Goal: Book appointment/travel/reservation

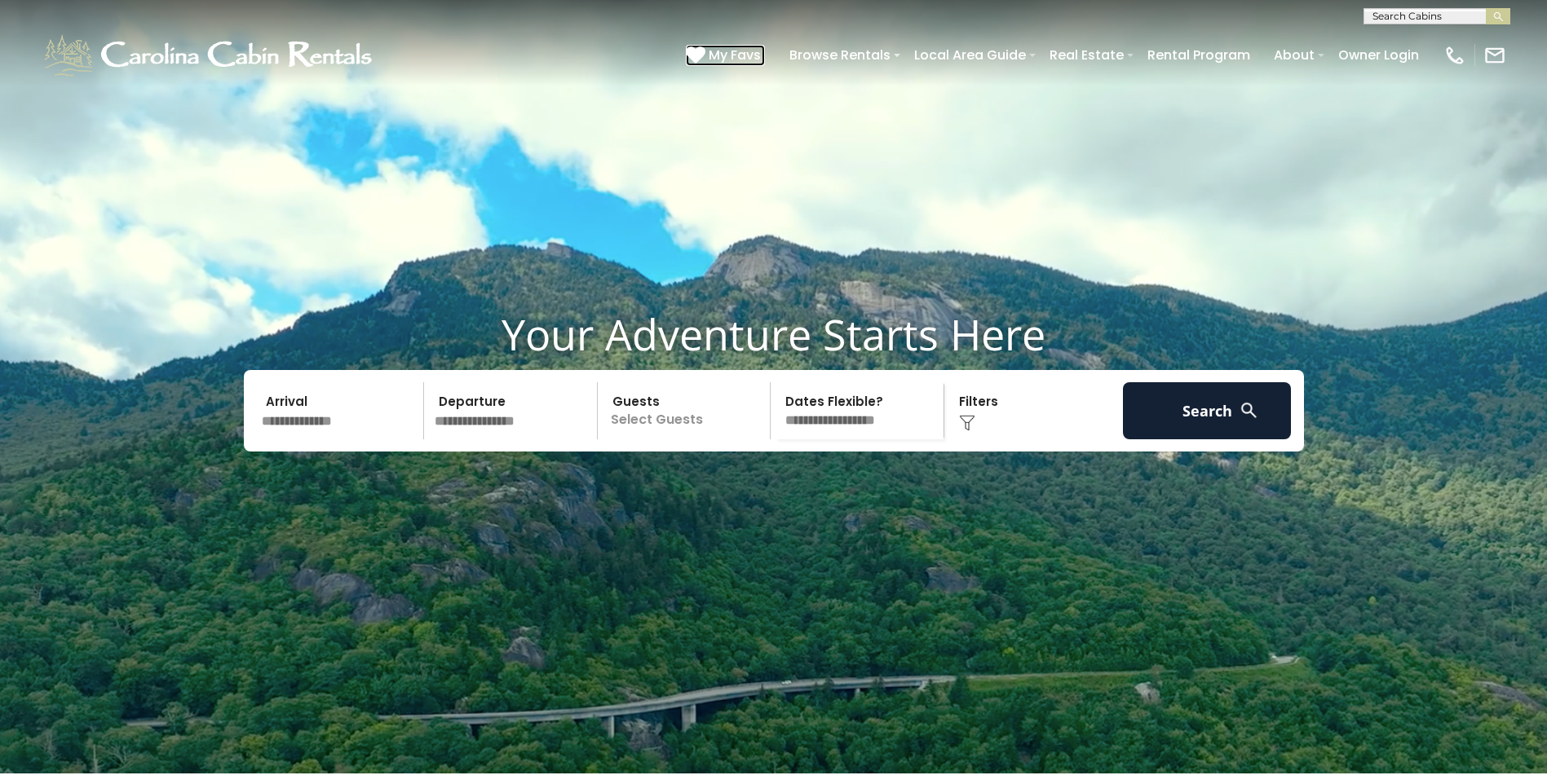
click at [743, 52] on span "My Favs" at bounding box center [735, 55] width 52 height 21
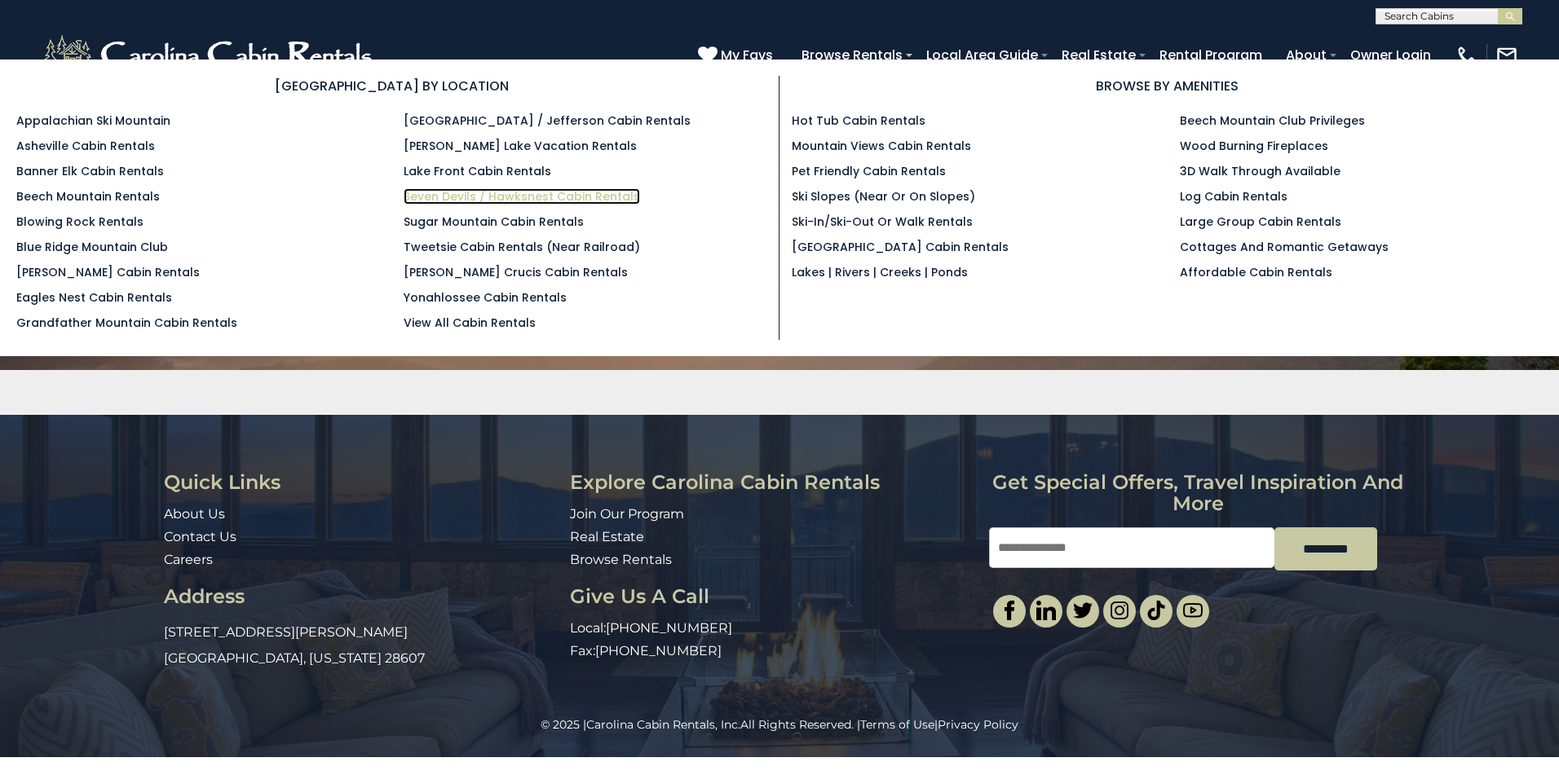
click at [489, 197] on link "Seven Devils / Hawksnest Cabin Rentals" at bounding box center [521, 196] width 236 height 16
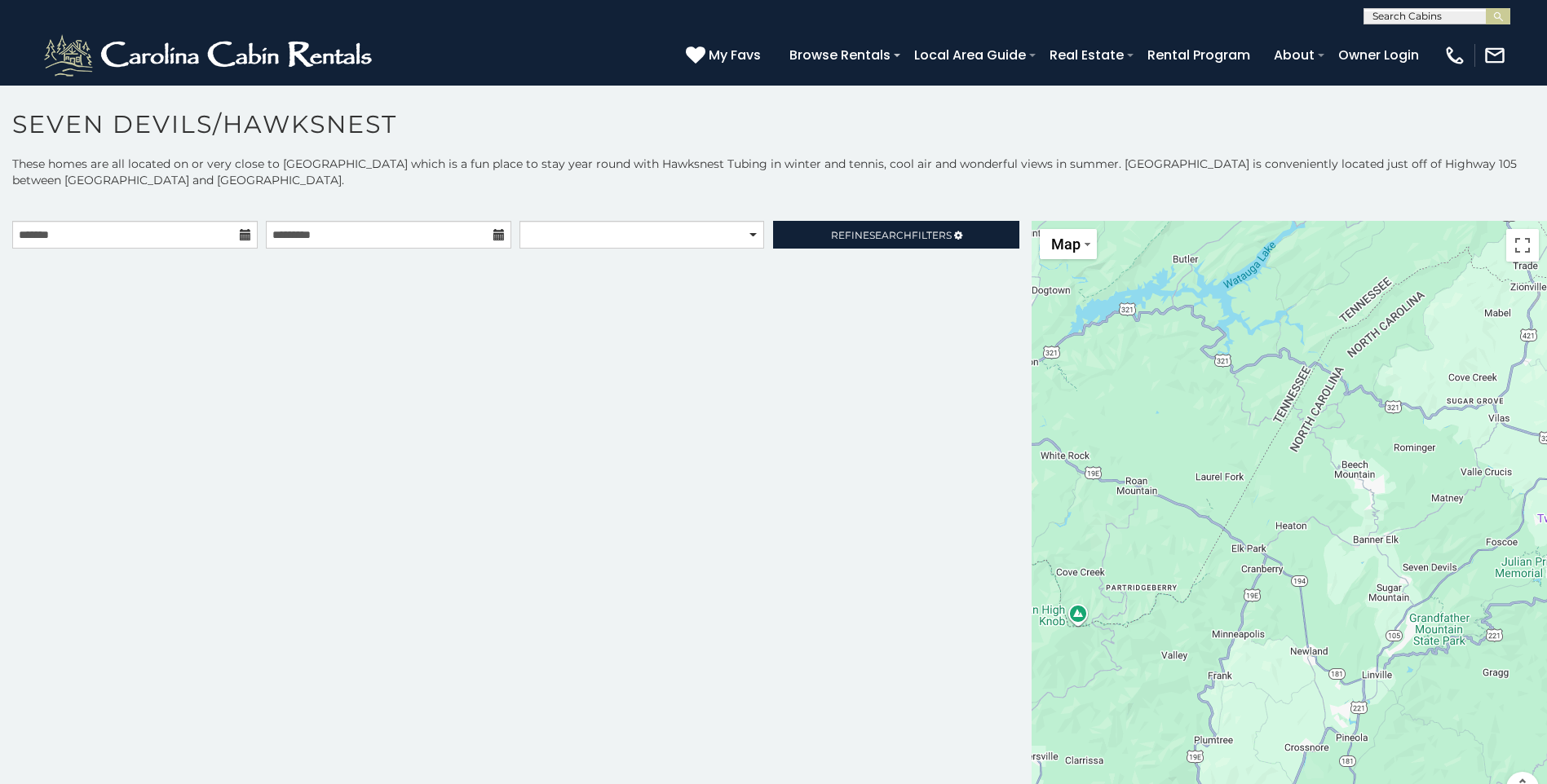
click at [244, 233] on icon at bounding box center [245, 234] width 12 height 12
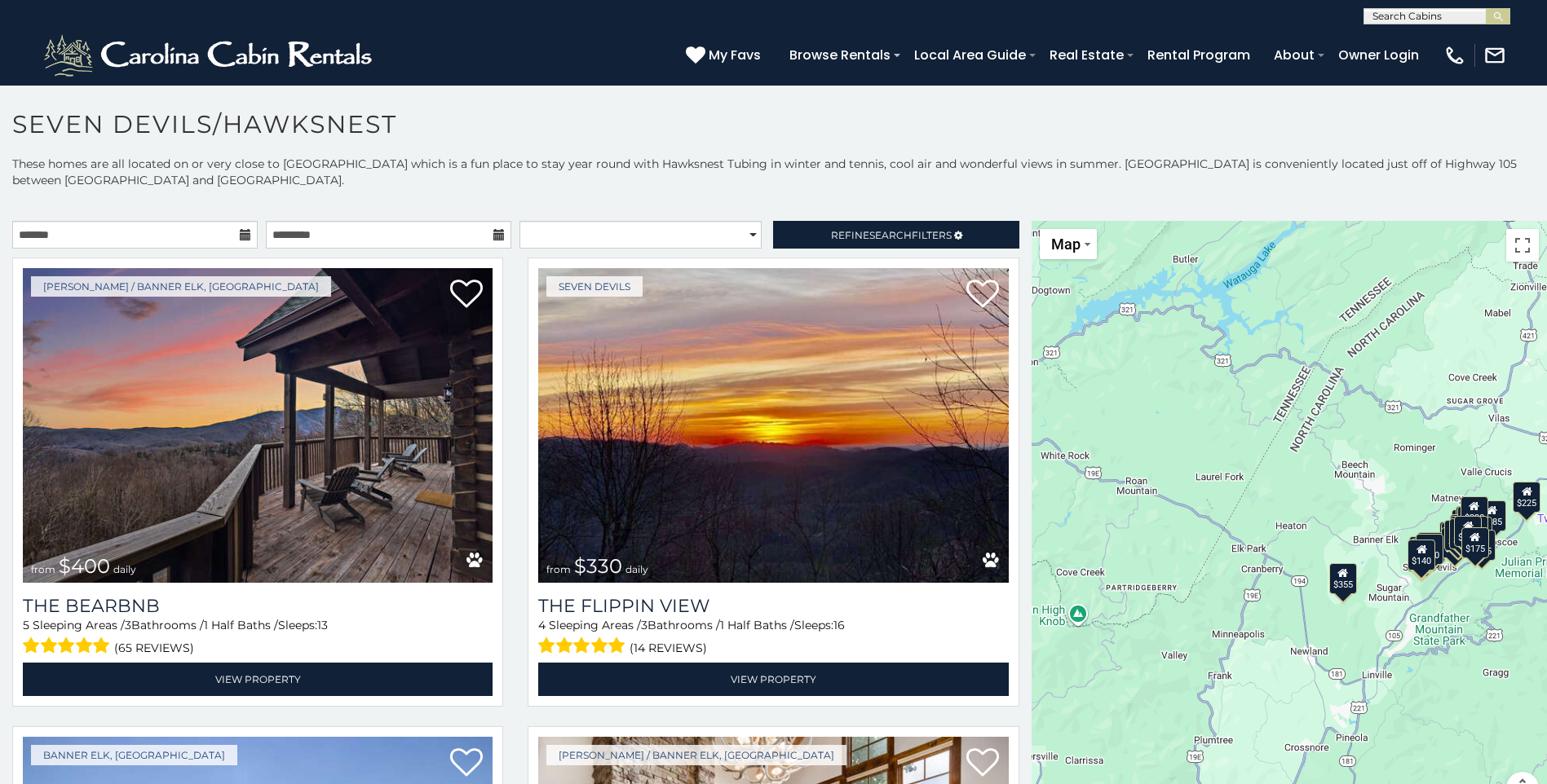
click at [243, 235] on icon at bounding box center [245, 234] width 12 height 12
click at [235, 237] on input "text" at bounding box center [135, 234] width 245 height 28
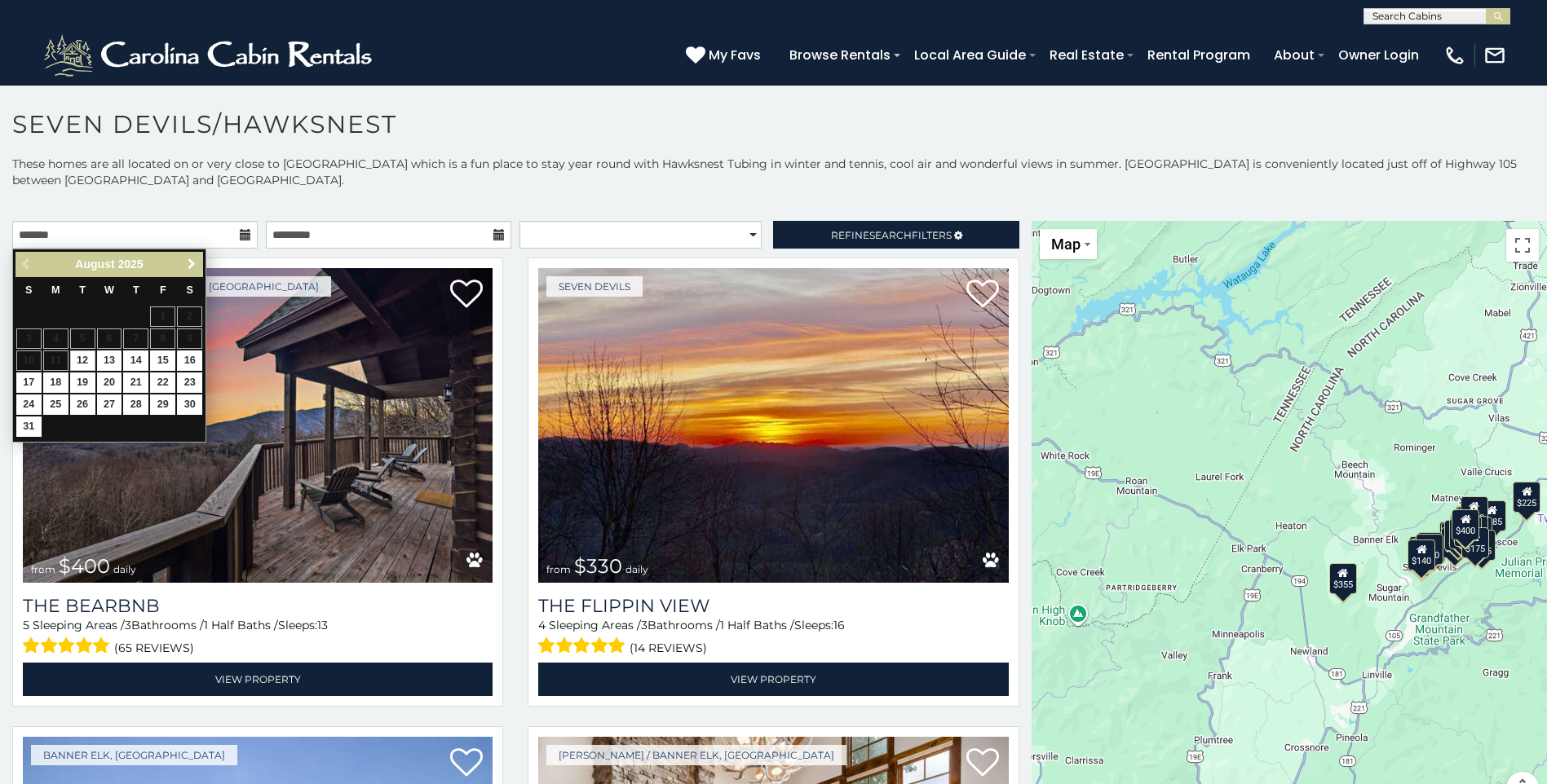
click at [194, 260] on span "Next" at bounding box center [192, 264] width 13 height 13
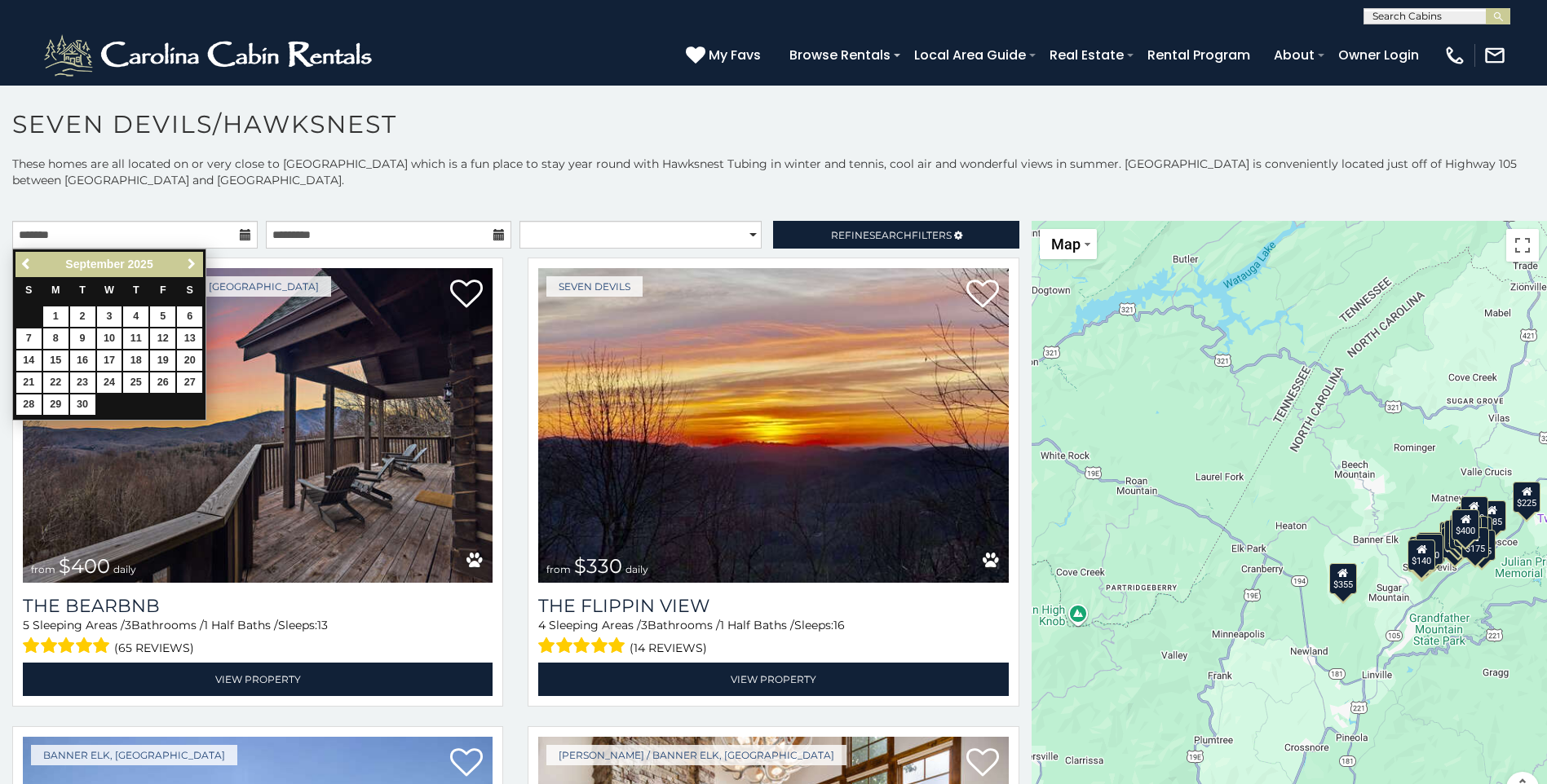
click at [194, 260] on span "Next" at bounding box center [192, 264] width 13 height 13
click at [112, 406] on link "26" at bounding box center [109, 404] width 25 height 21
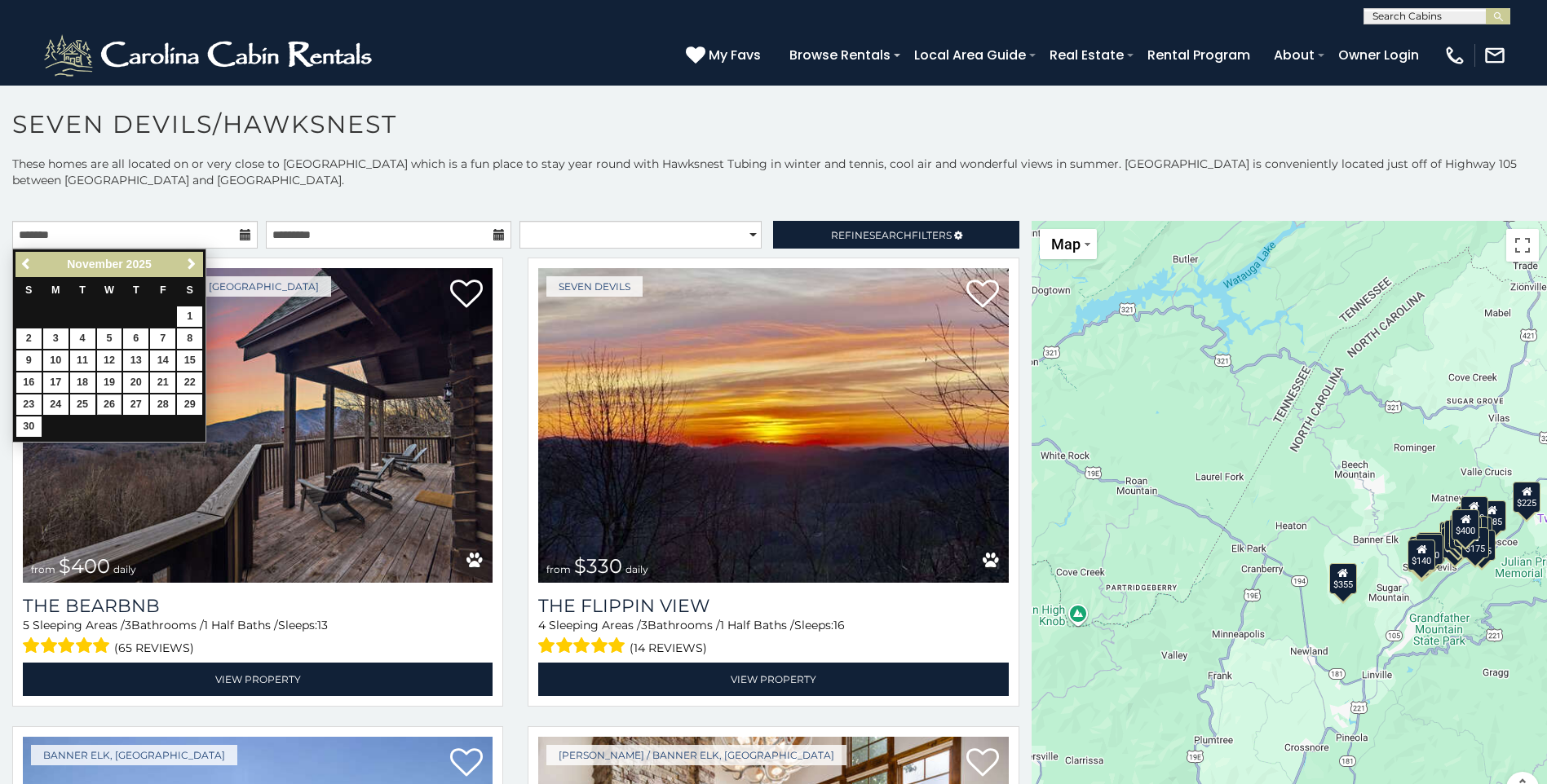
type input "**********"
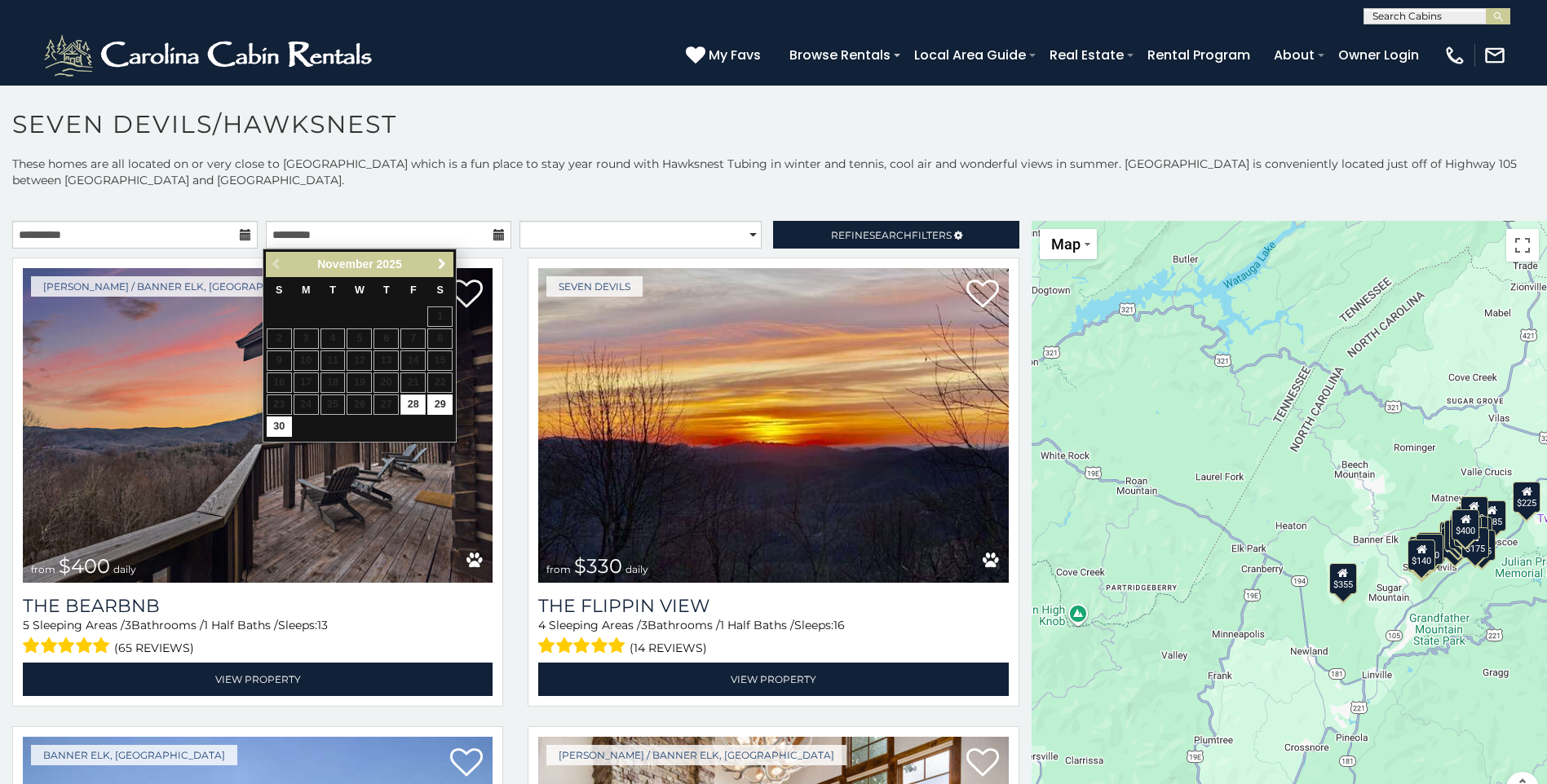
click at [442, 265] on span "Next" at bounding box center [441, 264] width 13 height 13
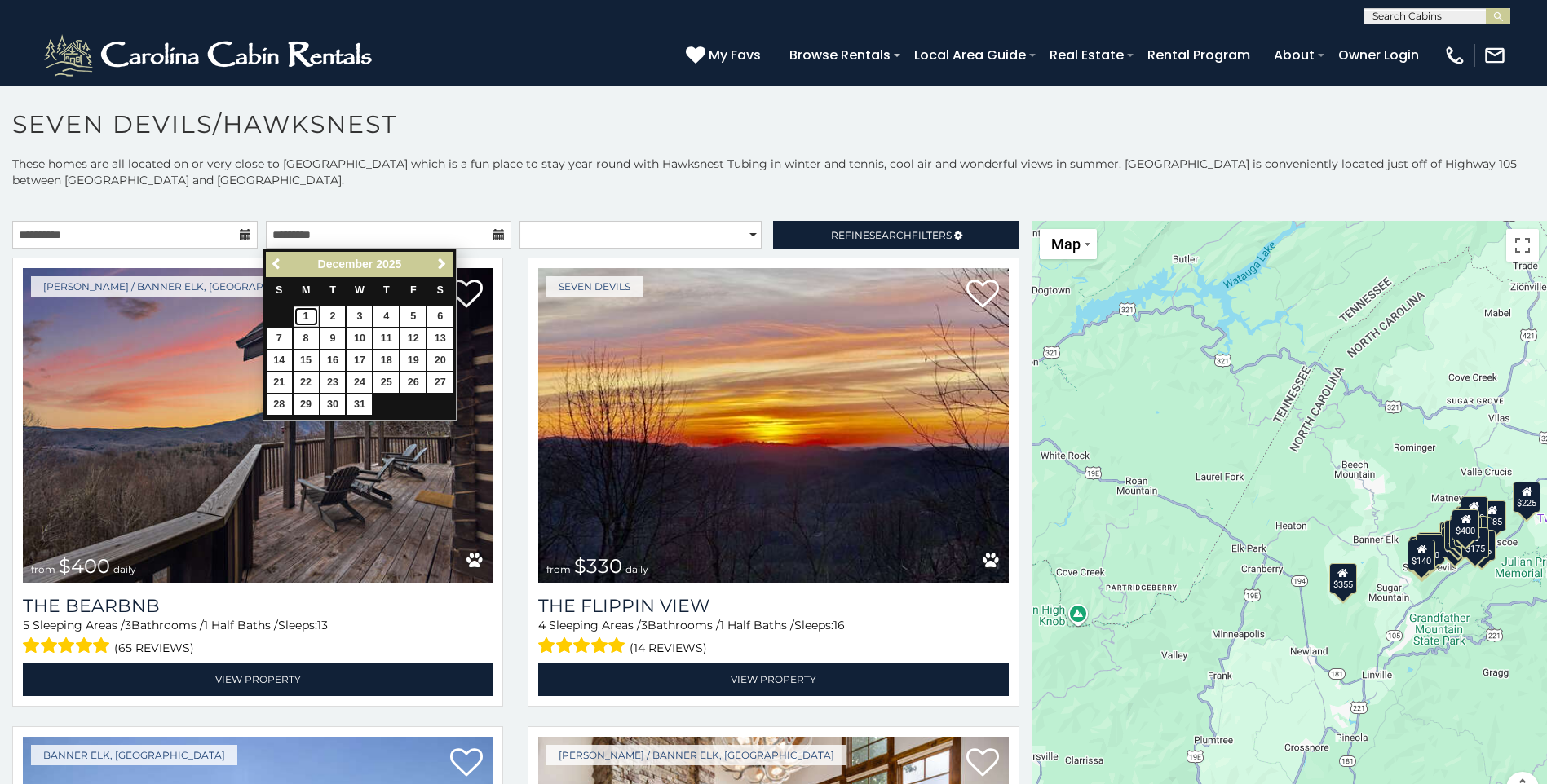
click at [306, 312] on link "1" at bounding box center [306, 316] width 25 height 21
type input "**********"
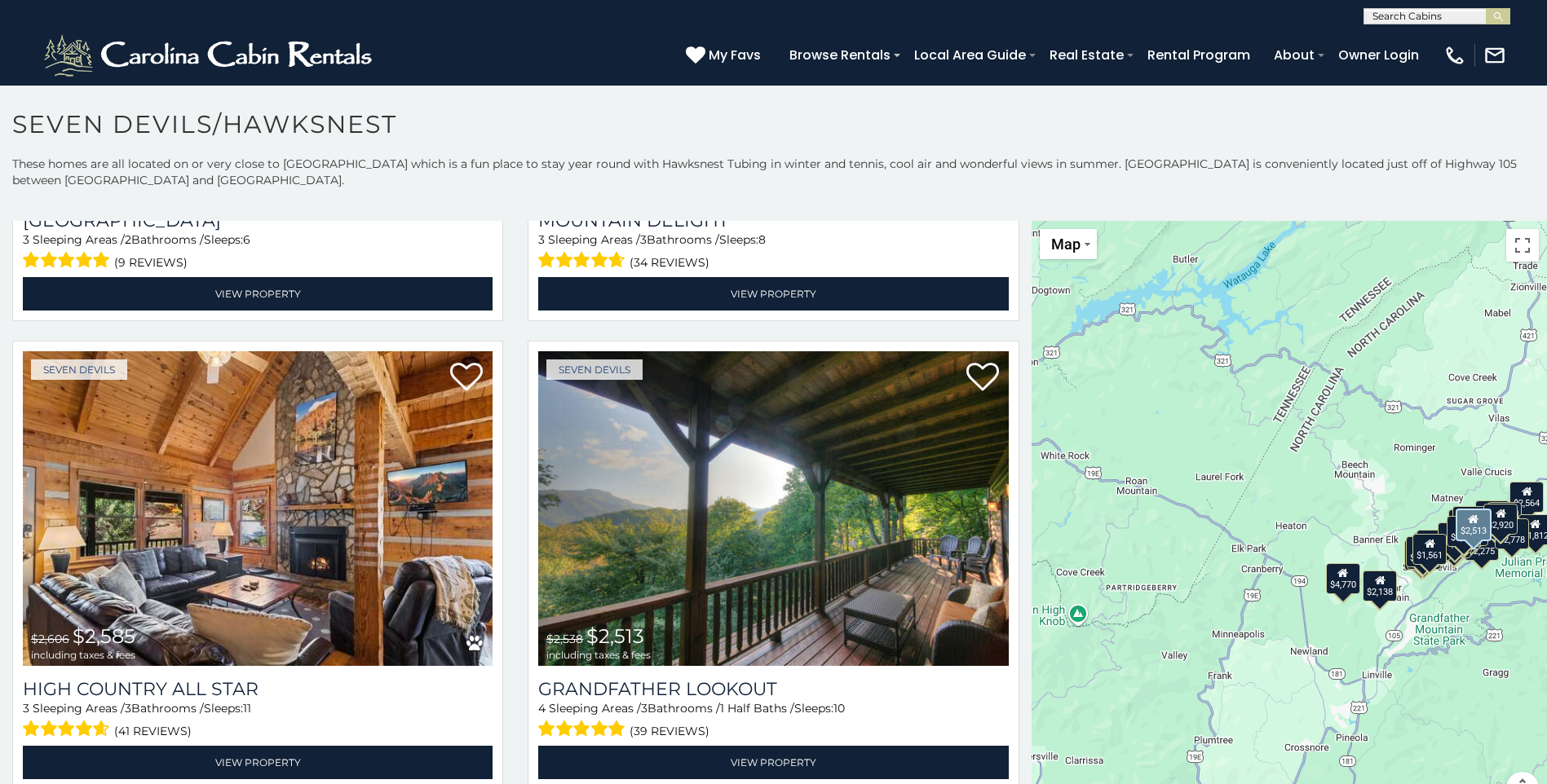
scroll to position [3505, 0]
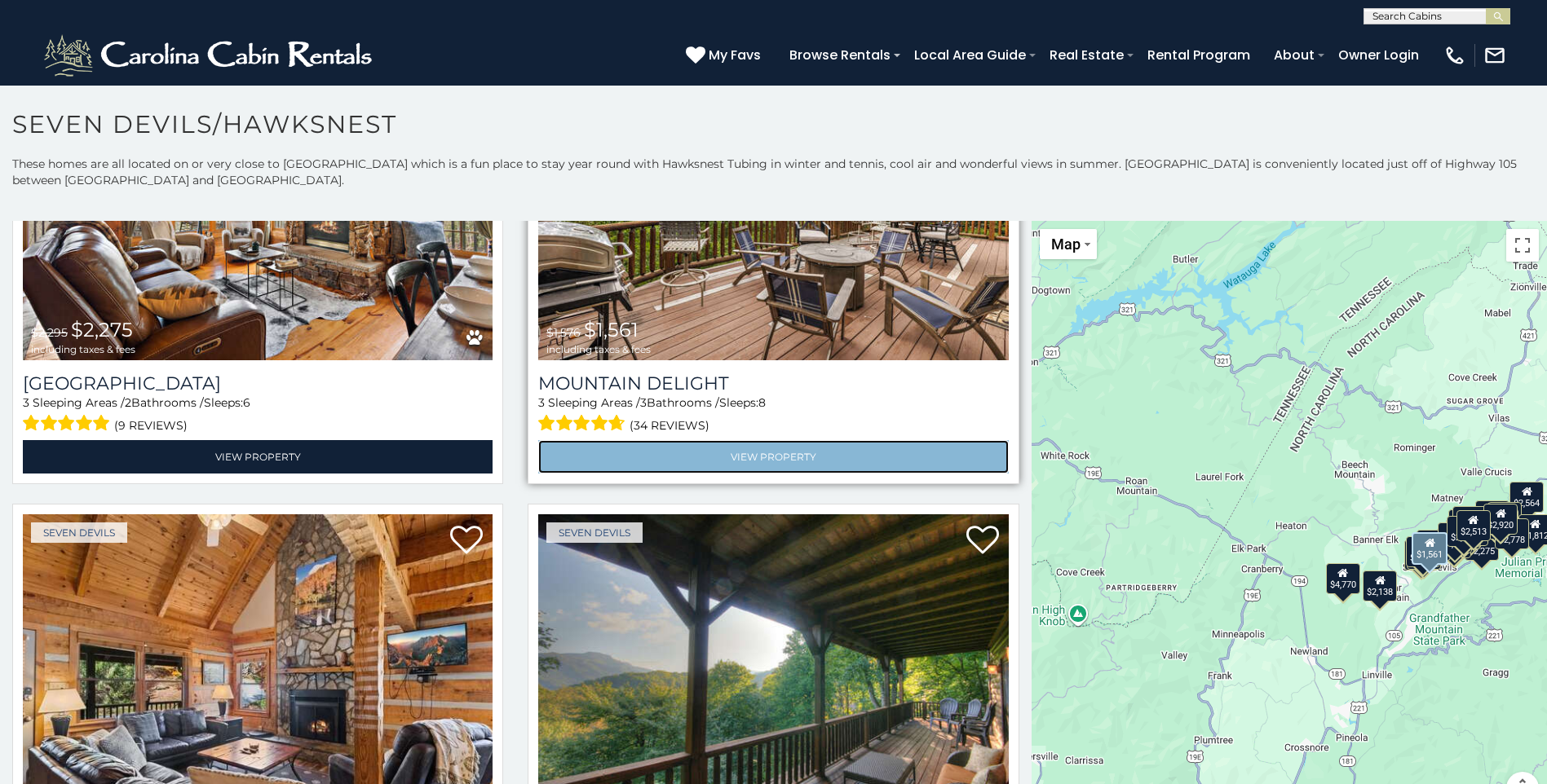
click at [792, 440] on link "View Property" at bounding box center [773, 457] width 470 height 33
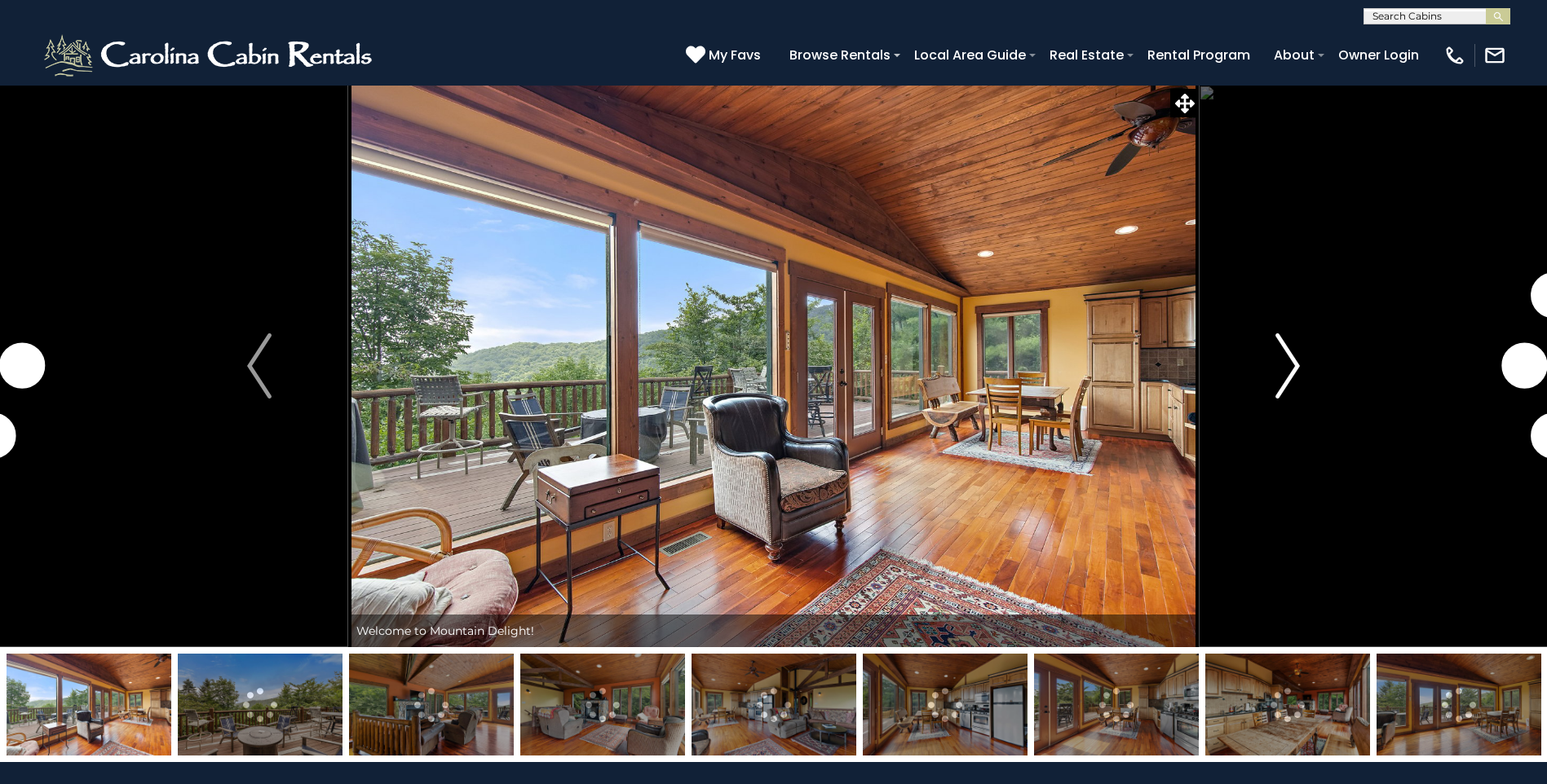
click at [1291, 363] on img "Next" at bounding box center [1287, 366] width 24 height 65
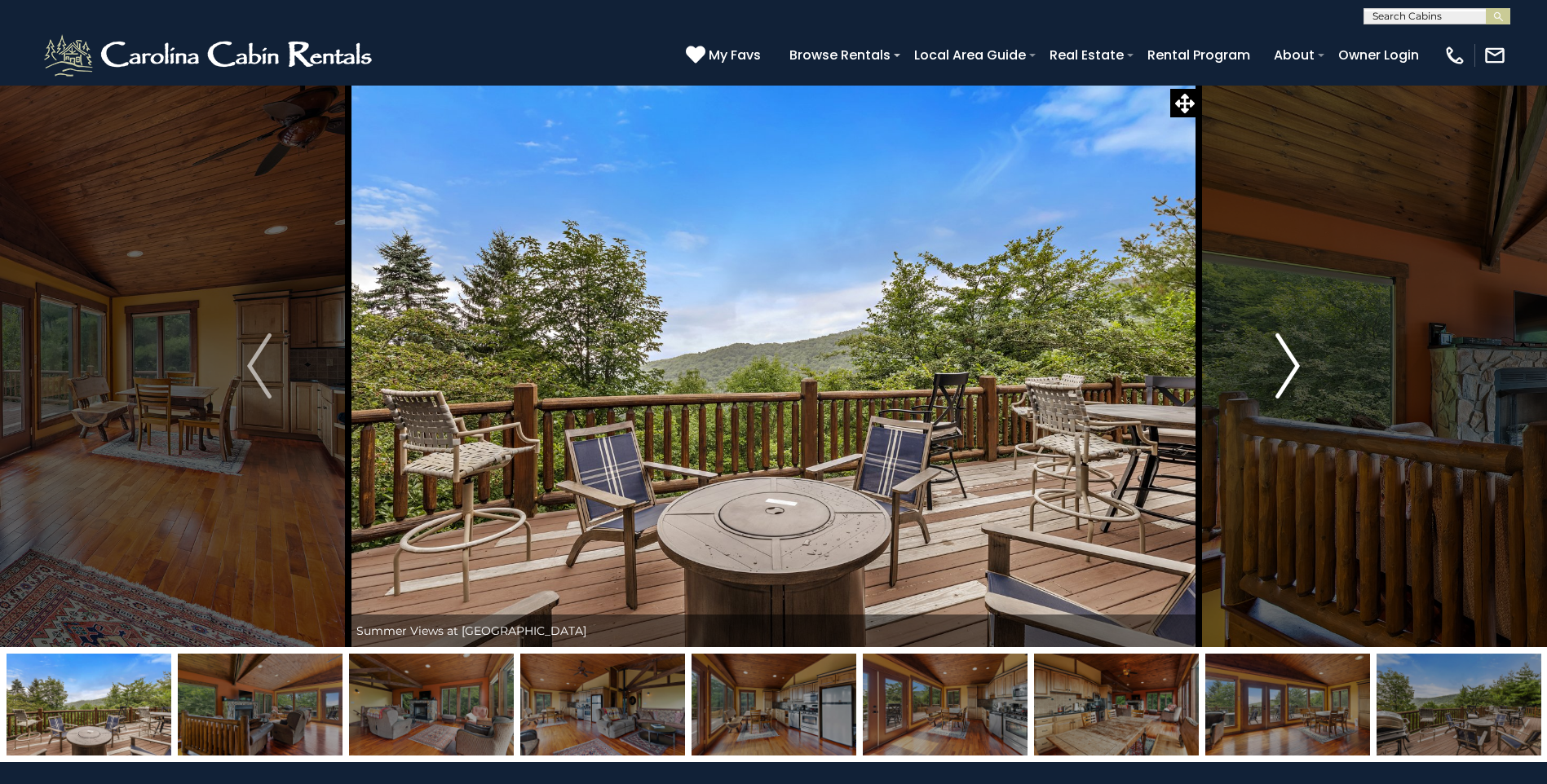
click at [1291, 363] on img "Next" at bounding box center [1287, 366] width 24 height 65
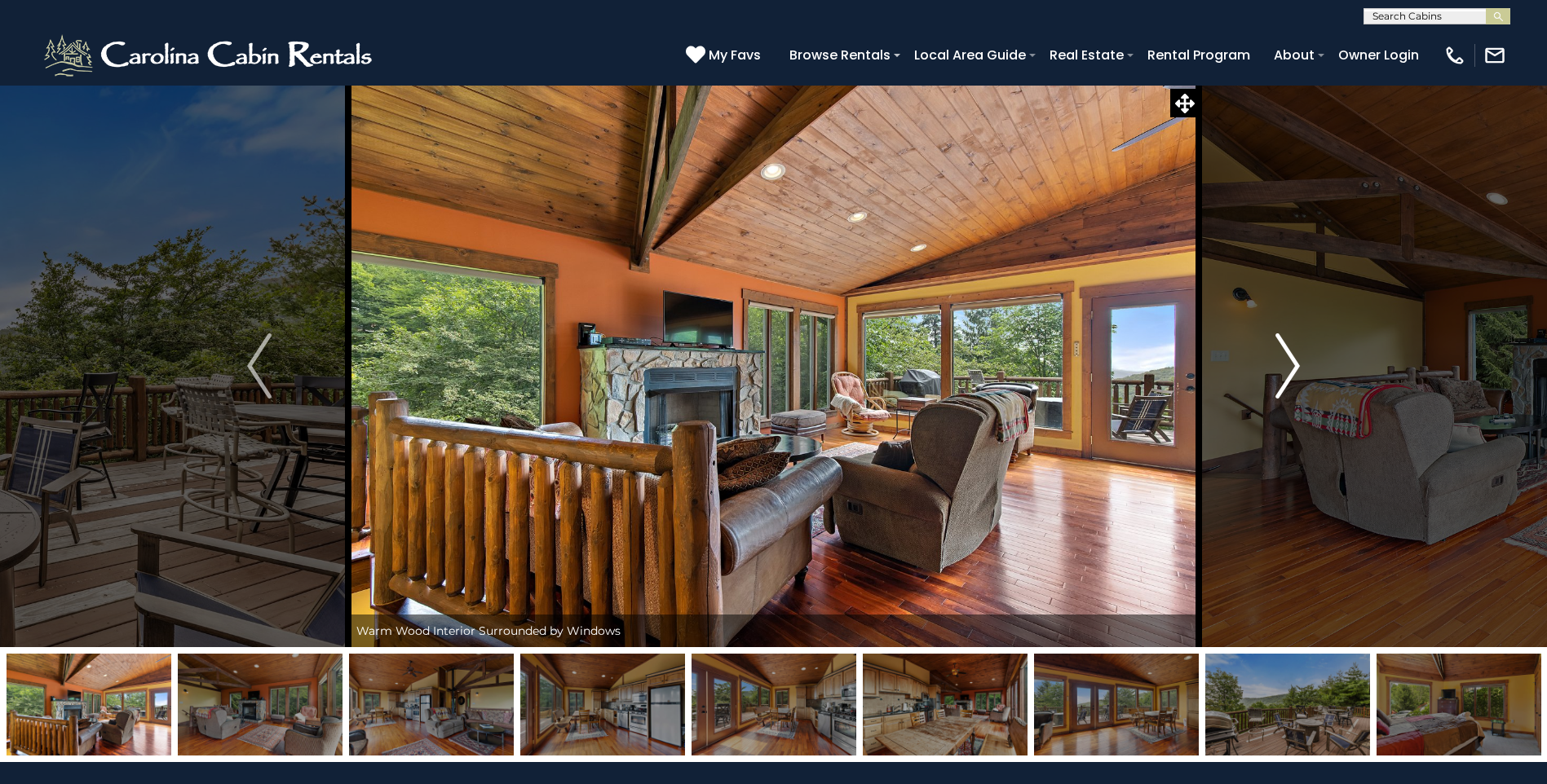
click at [1291, 363] on img "Next" at bounding box center [1287, 366] width 24 height 65
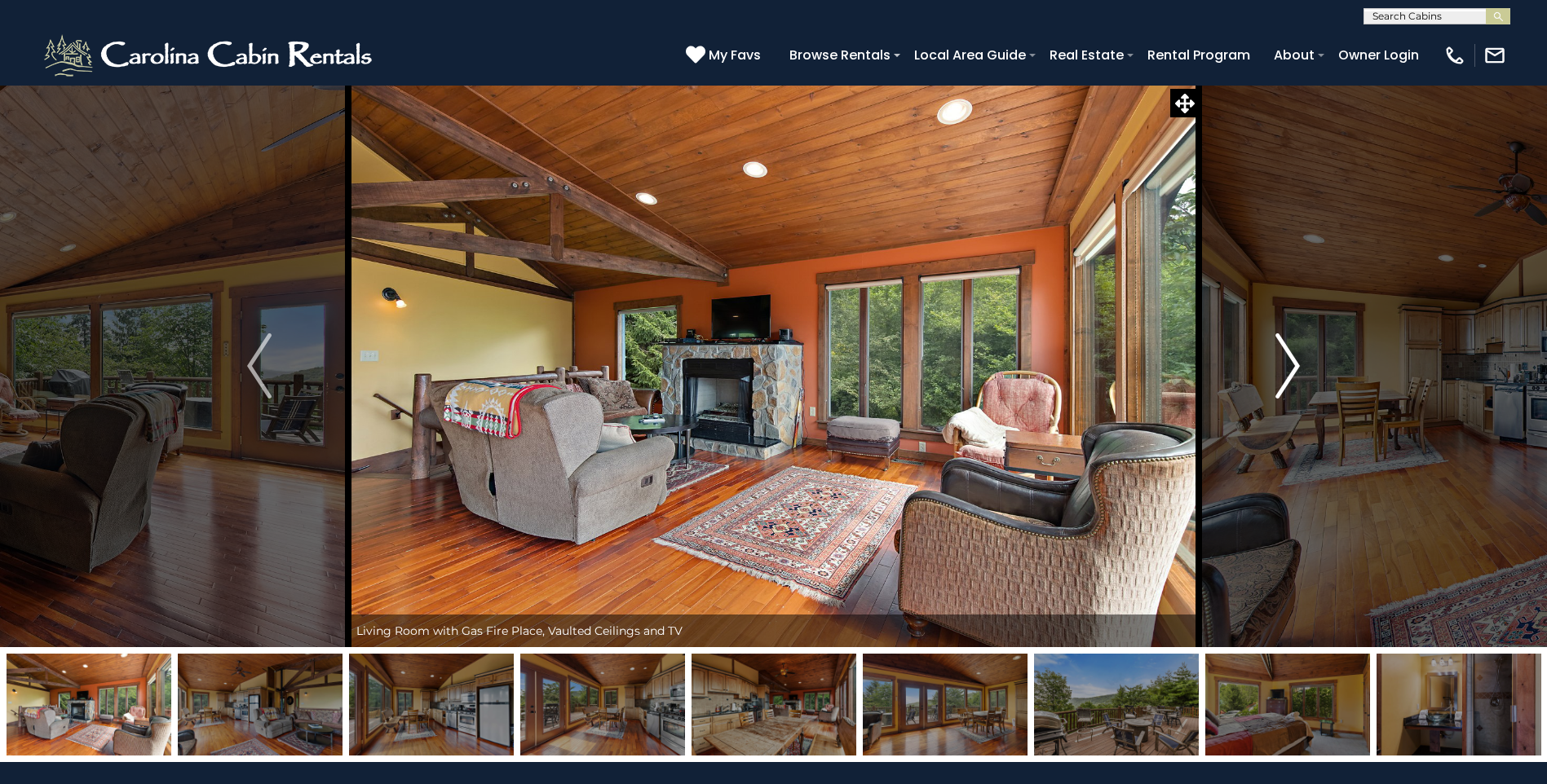
click at [1291, 363] on img "Next" at bounding box center [1287, 366] width 24 height 65
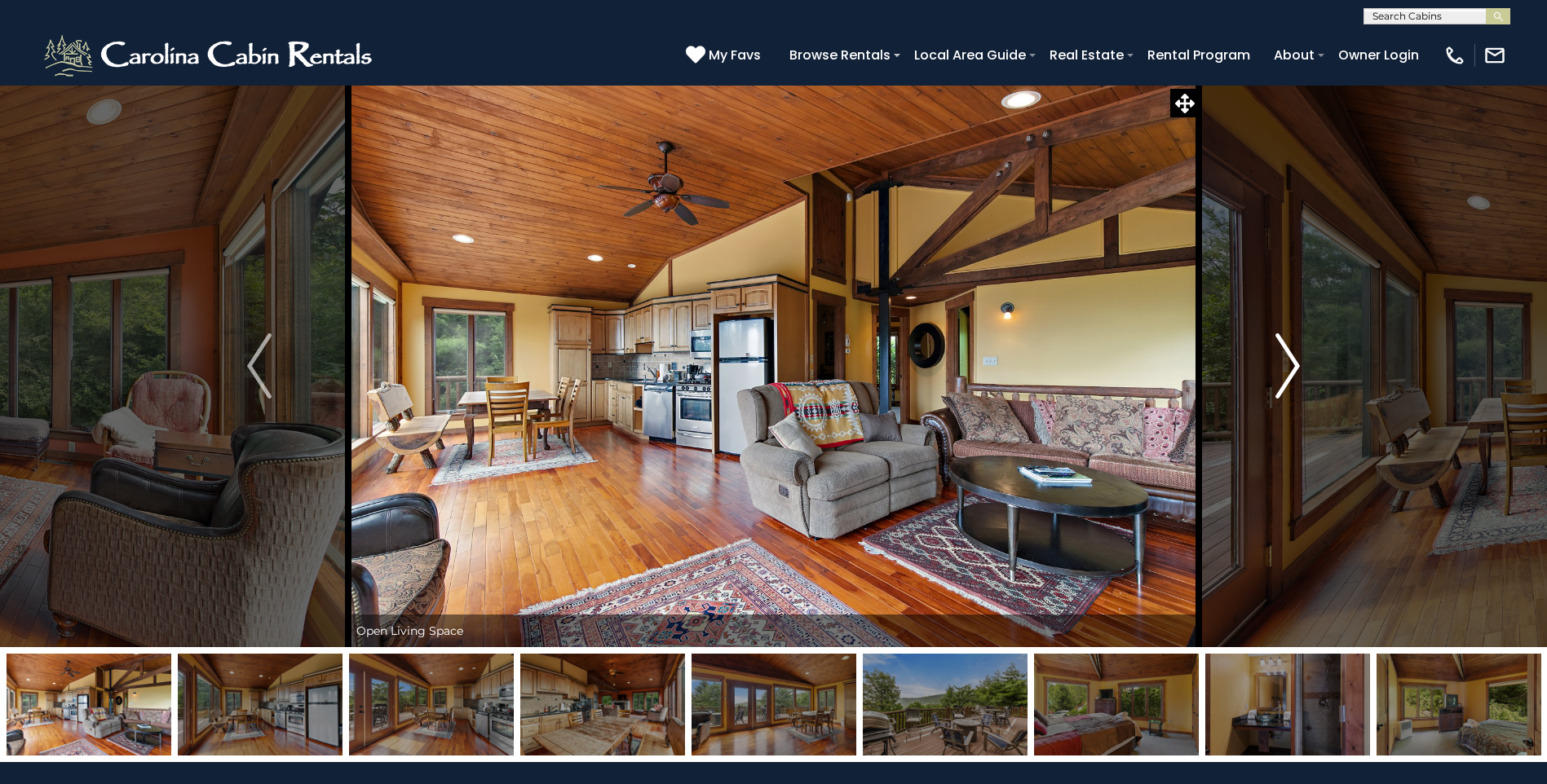
click at [1291, 363] on img "Next" at bounding box center [1287, 366] width 24 height 65
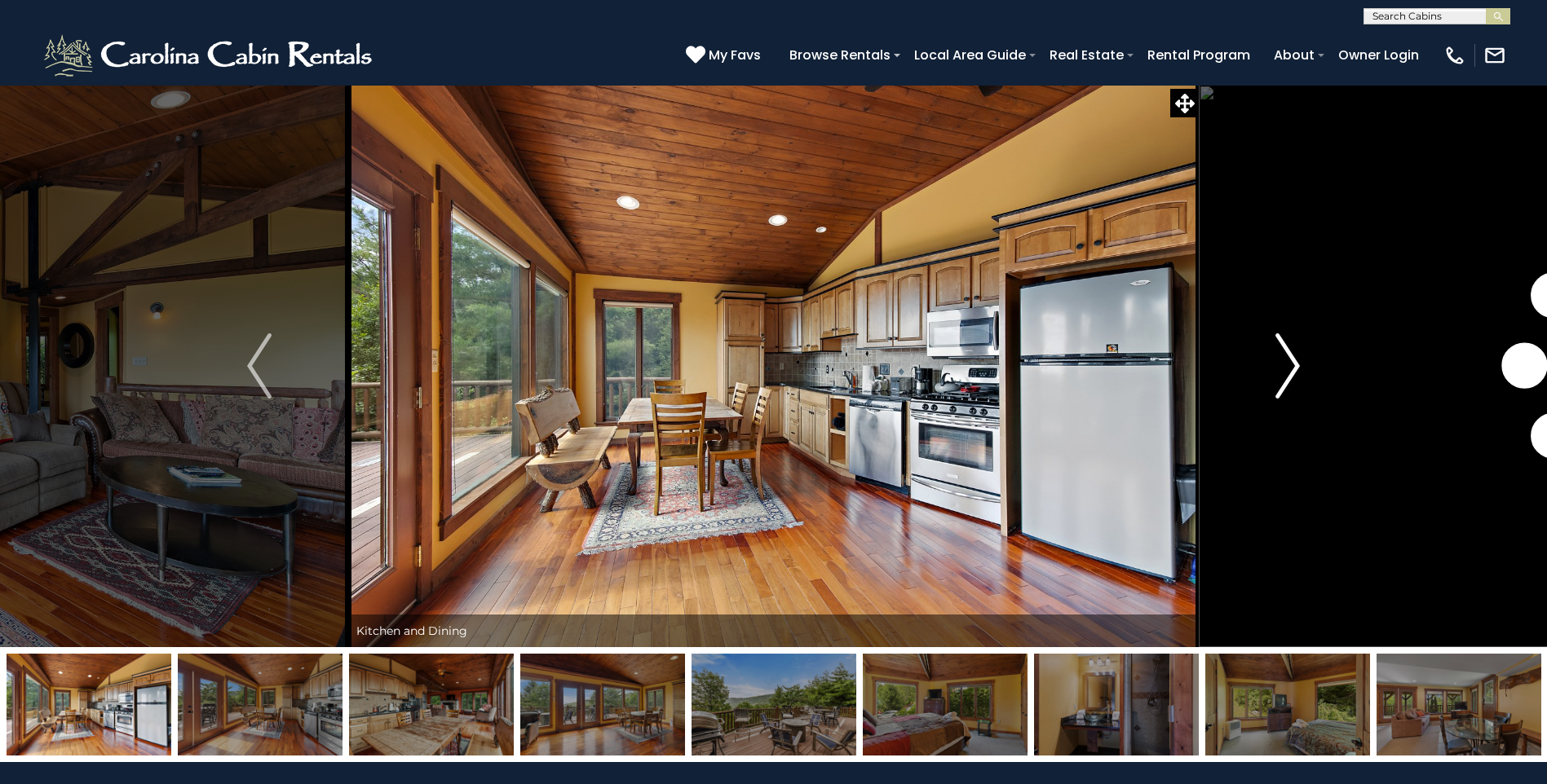
click at [1291, 363] on img "Next" at bounding box center [1287, 366] width 24 height 65
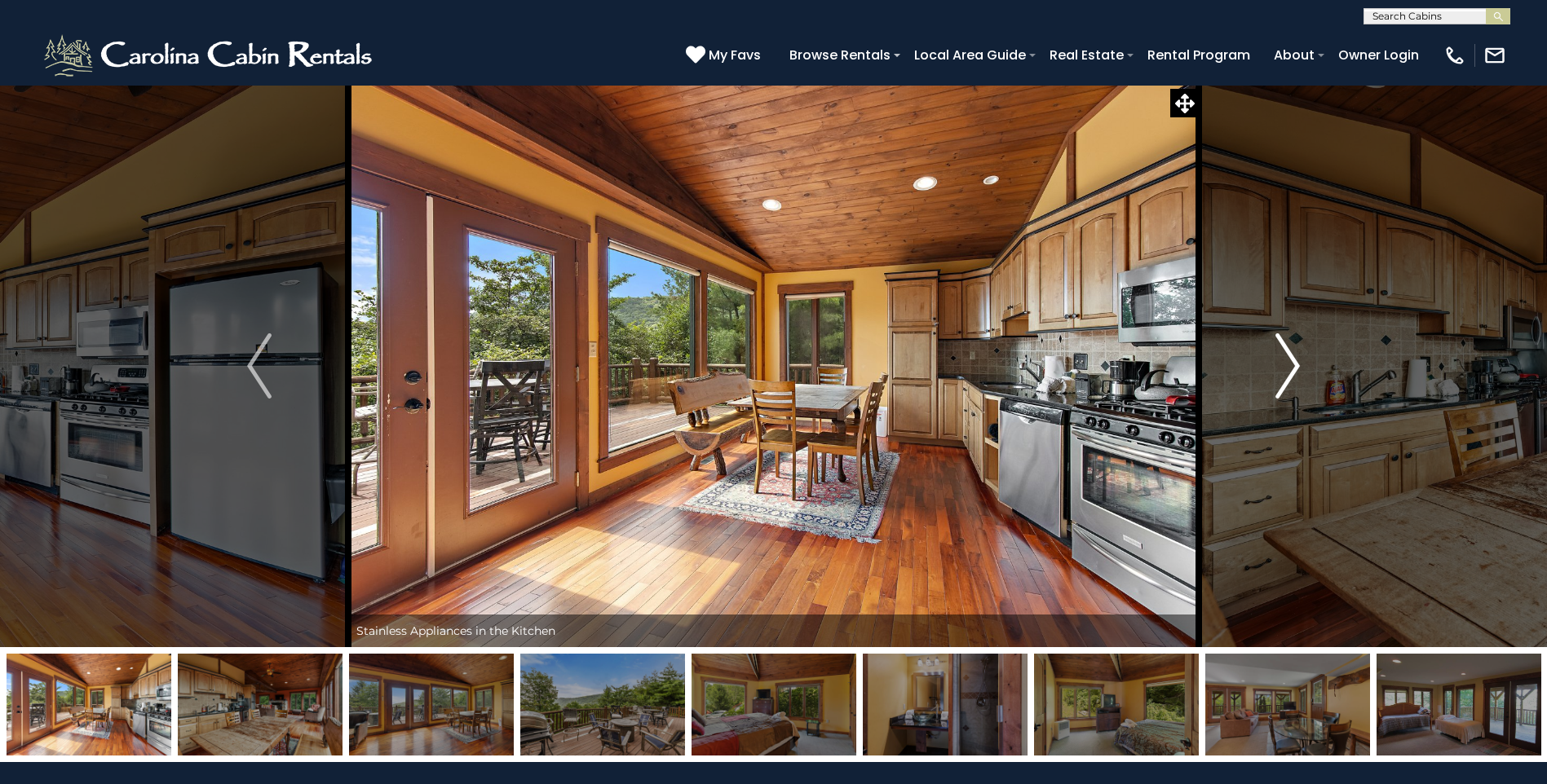
click at [1291, 363] on img "Next" at bounding box center [1287, 366] width 24 height 65
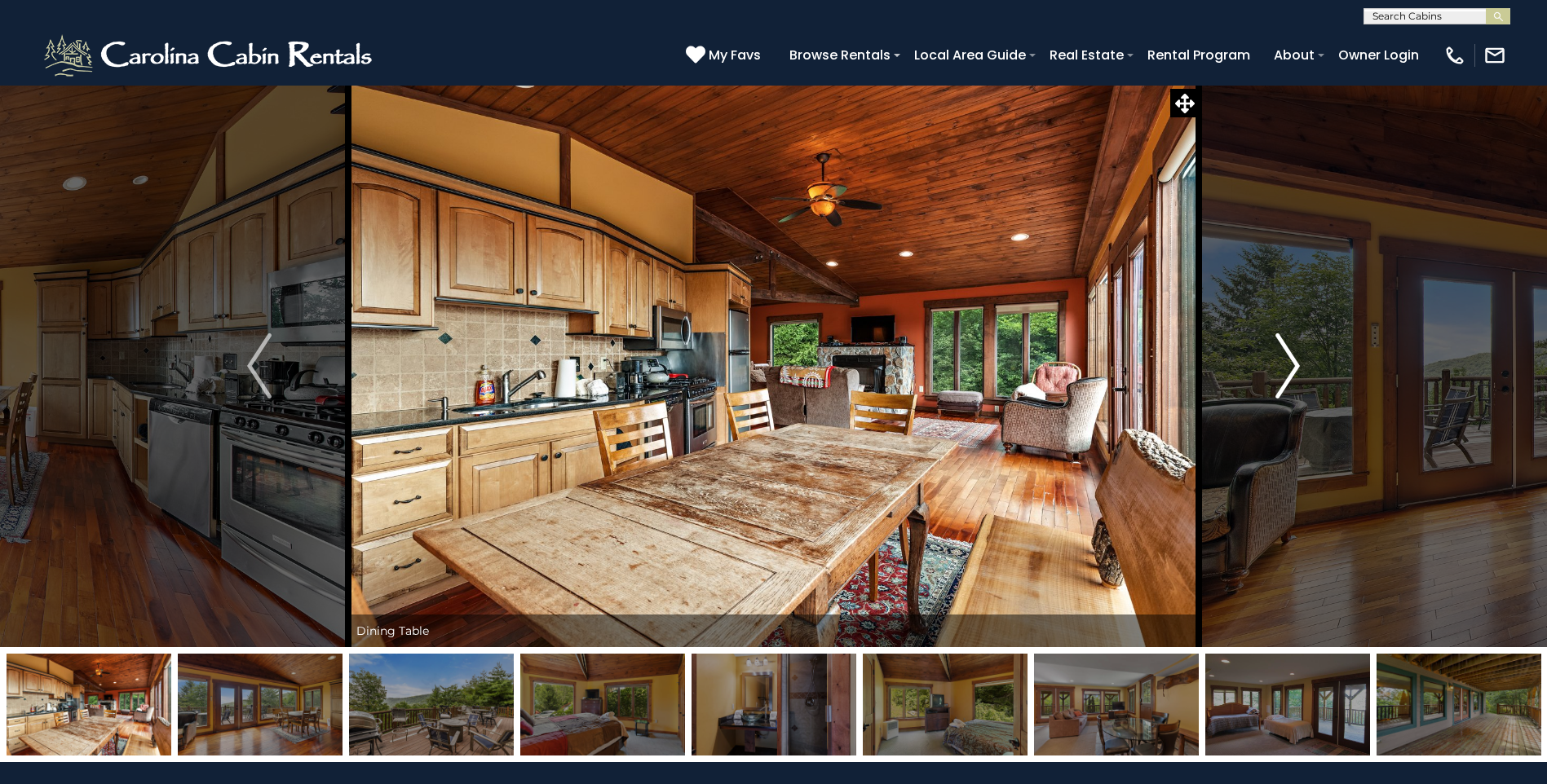
click at [1291, 363] on img "Next" at bounding box center [1287, 366] width 24 height 65
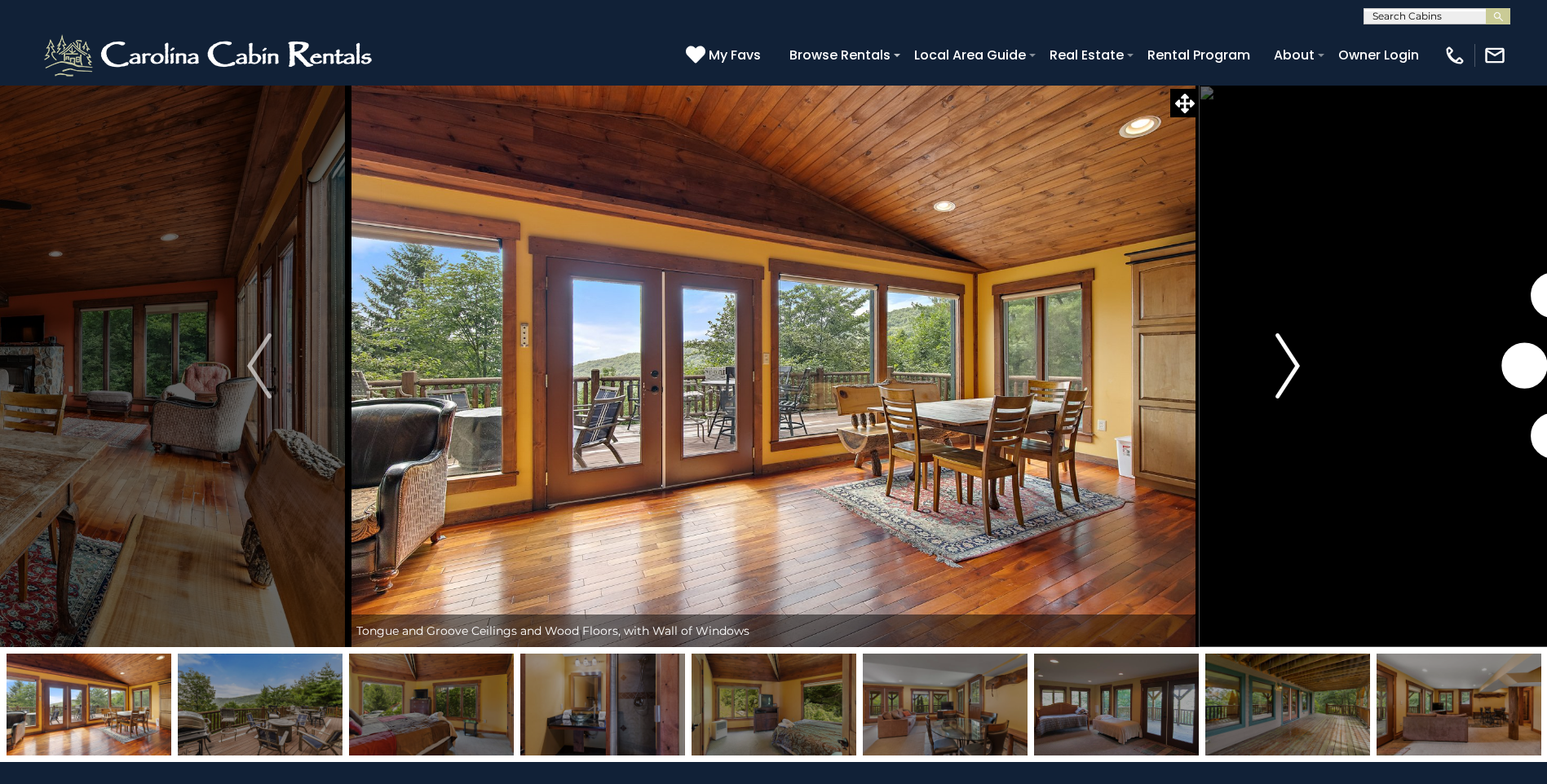
click at [1291, 363] on img "Next" at bounding box center [1287, 366] width 24 height 65
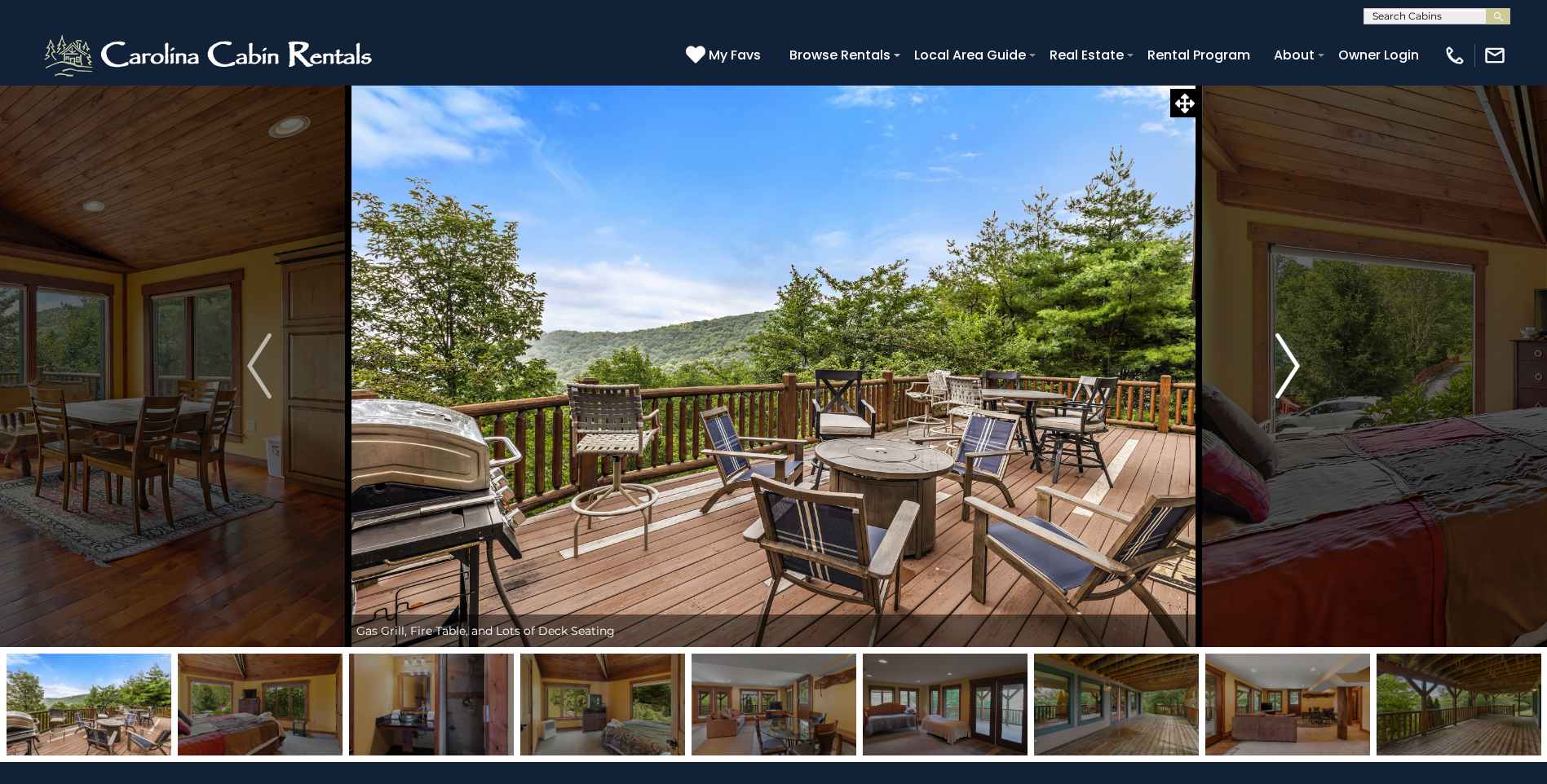
click at [1291, 363] on img "Next" at bounding box center [1287, 366] width 24 height 65
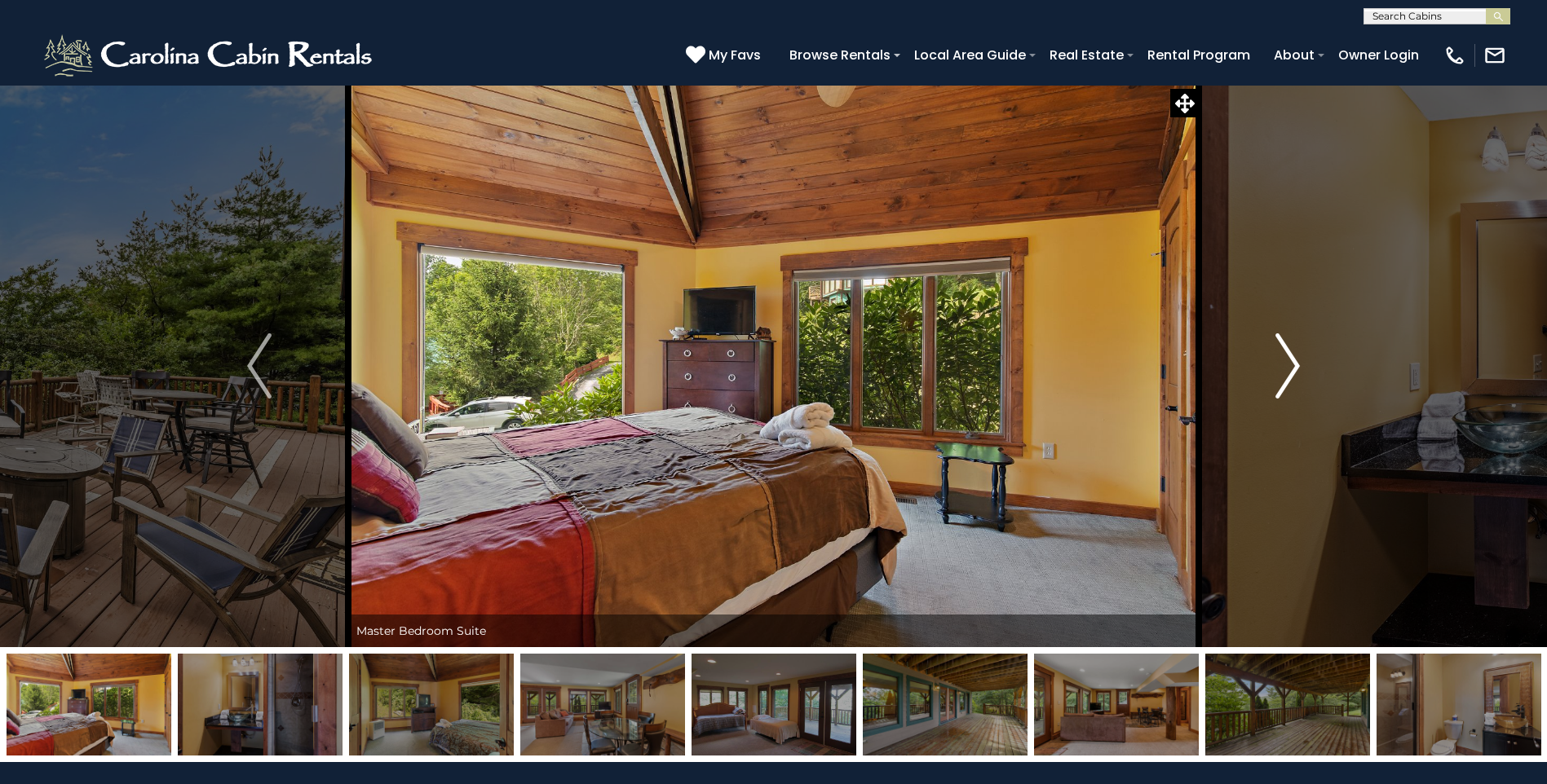
click at [1291, 363] on img "Next" at bounding box center [1287, 366] width 24 height 65
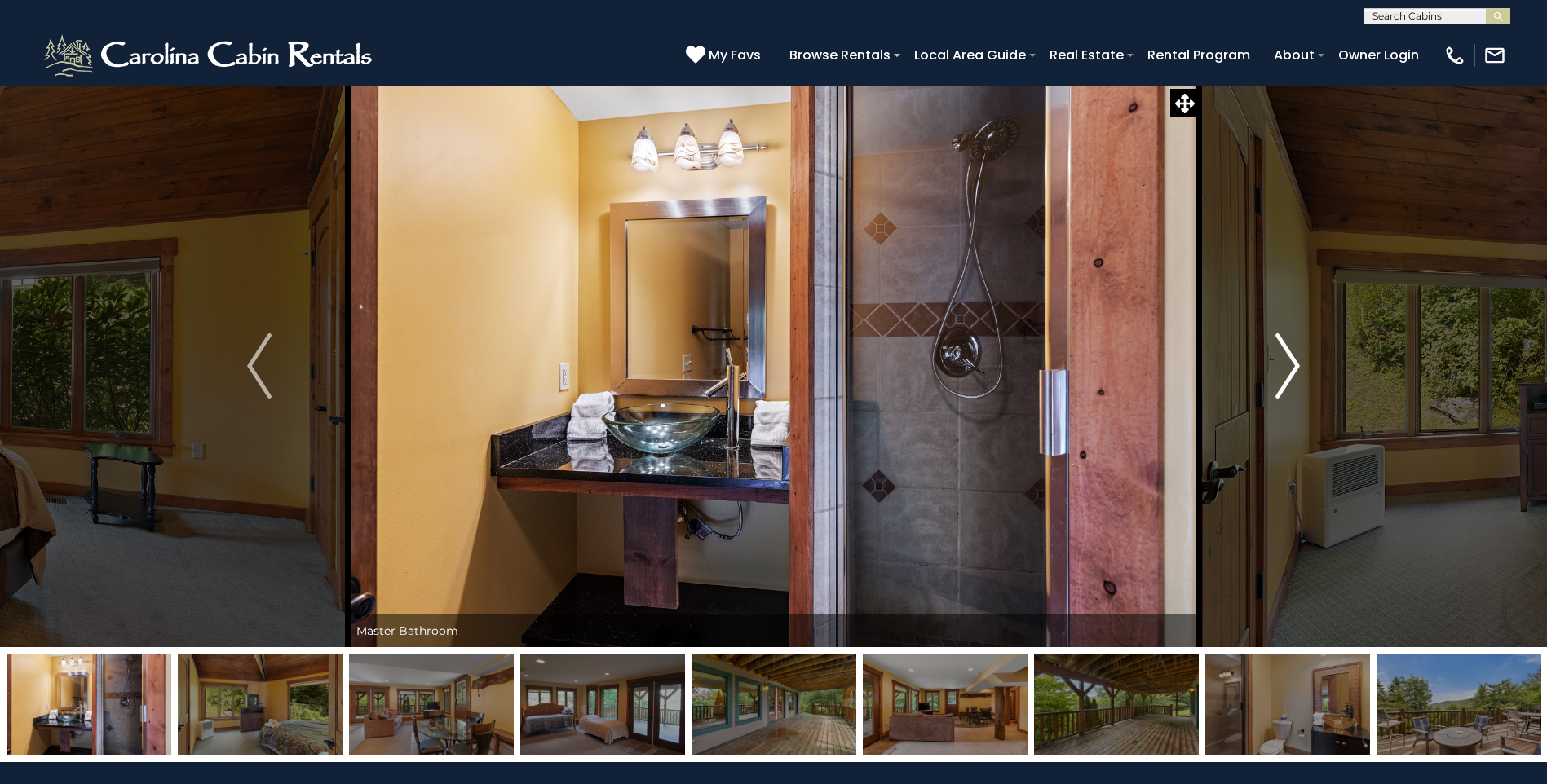
click at [1291, 363] on img "Next" at bounding box center [1287, 366] width 24 height 65
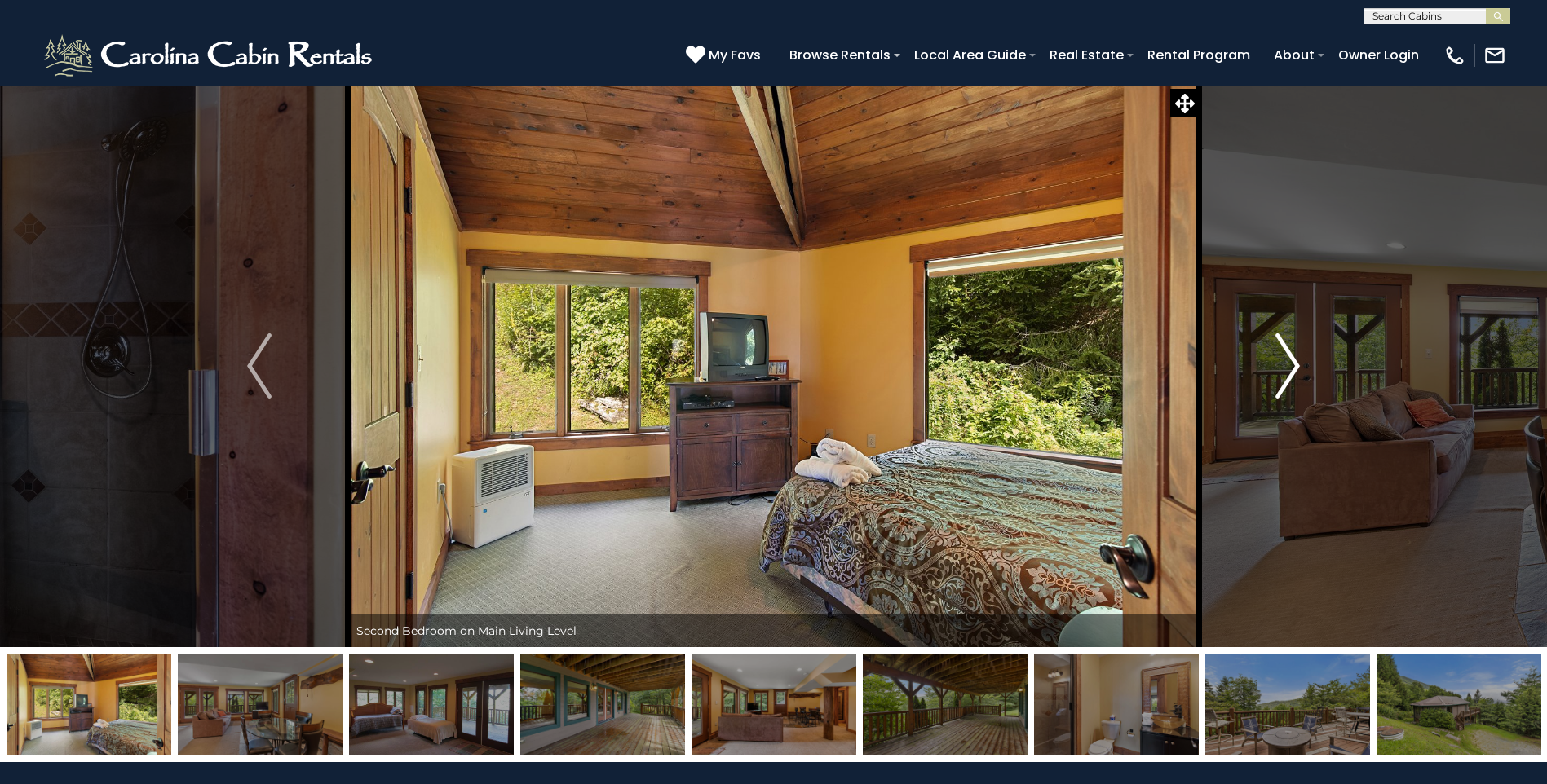
click at [1291, 363] on img "Next" at bounding box center [1287, 366] width 24 height 65
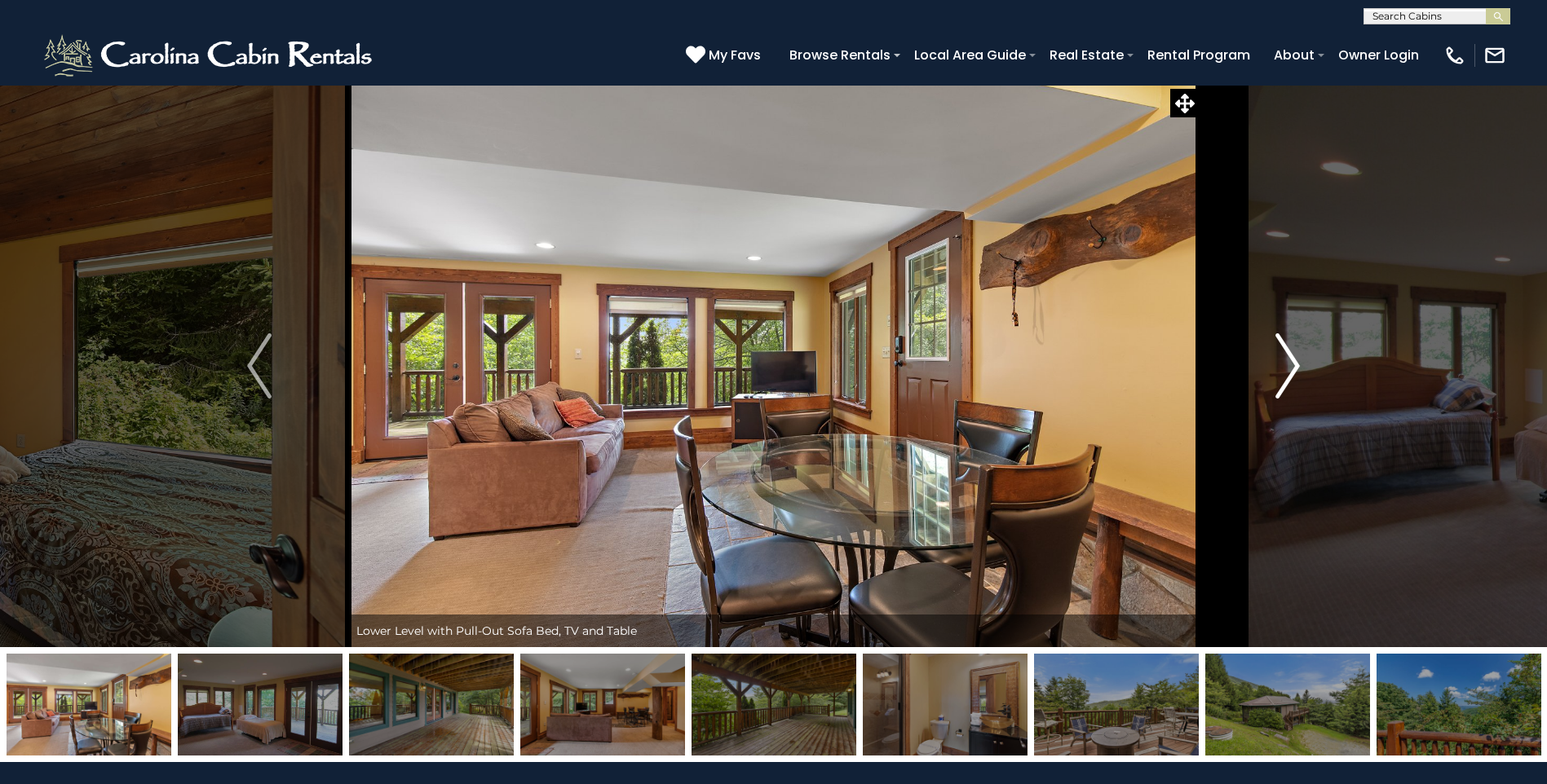
click at [1291, 363] on img "Next" at bounding box center [1287, 366] width 24 height 65
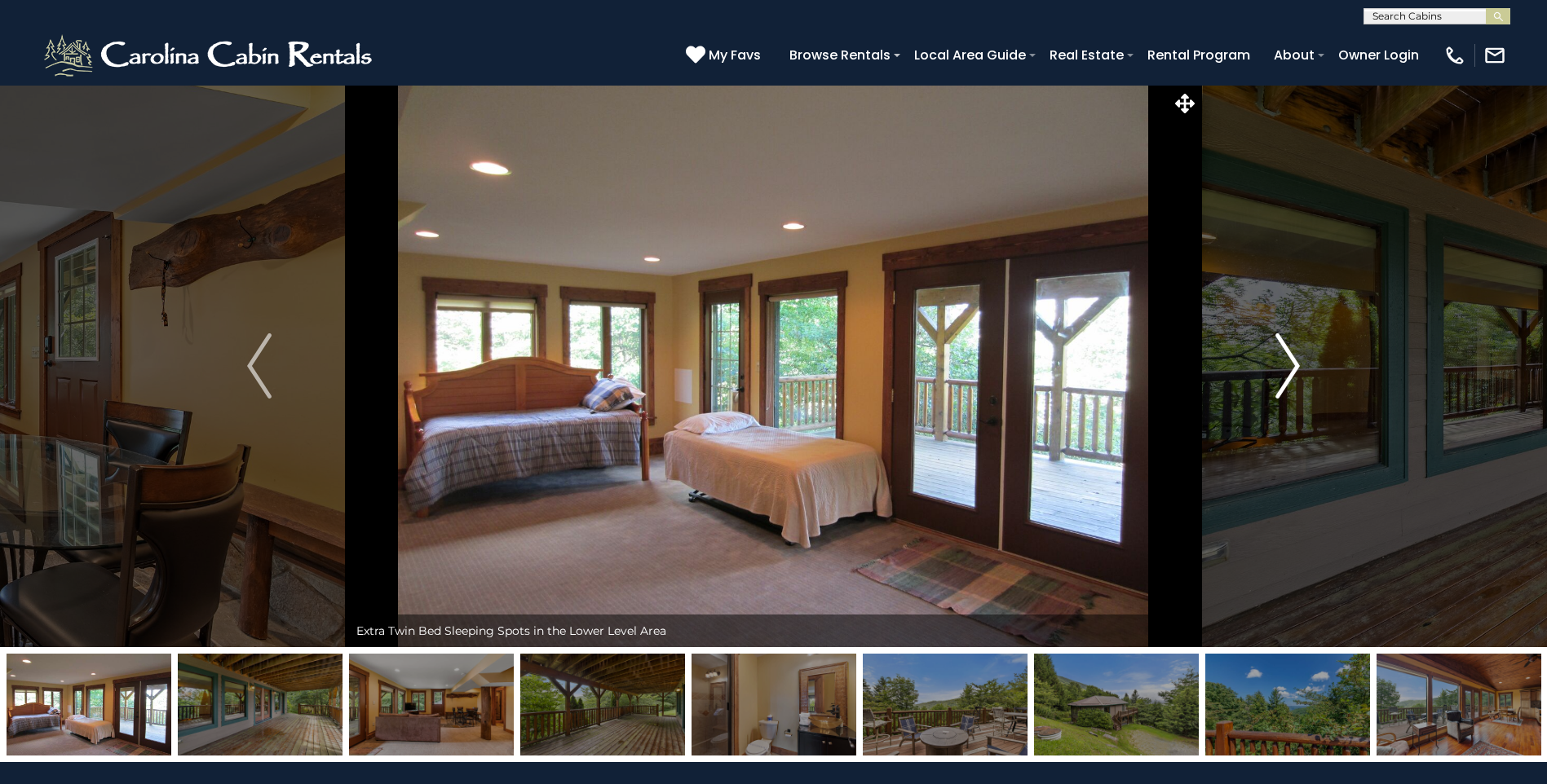
click at [1291, 363] on img "Next" at bounding box center [1287, 366] width 24 height 65
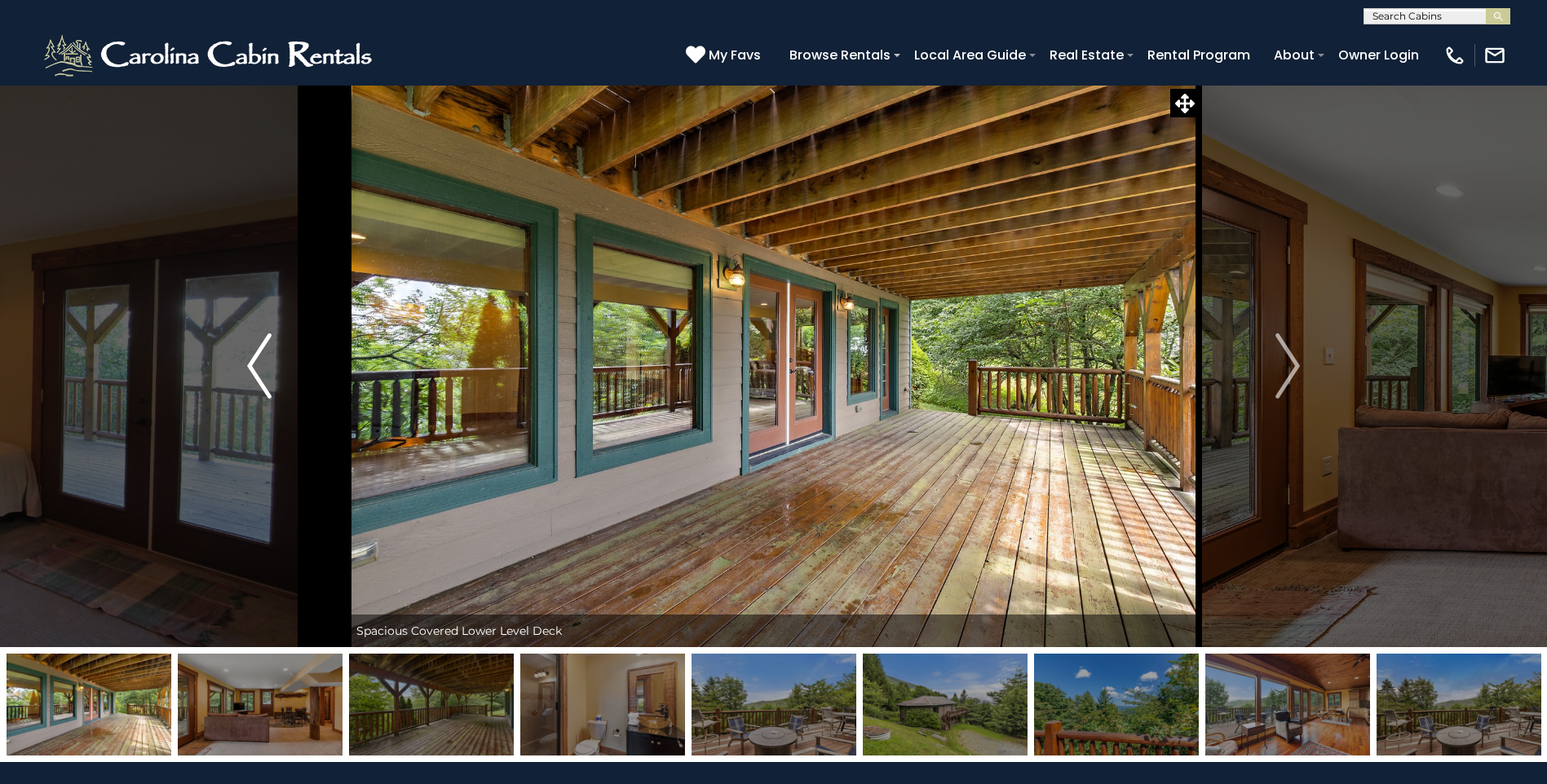
click at [277, 361] on button "Previous" at bounding box center [259, 366] width 177 height 562
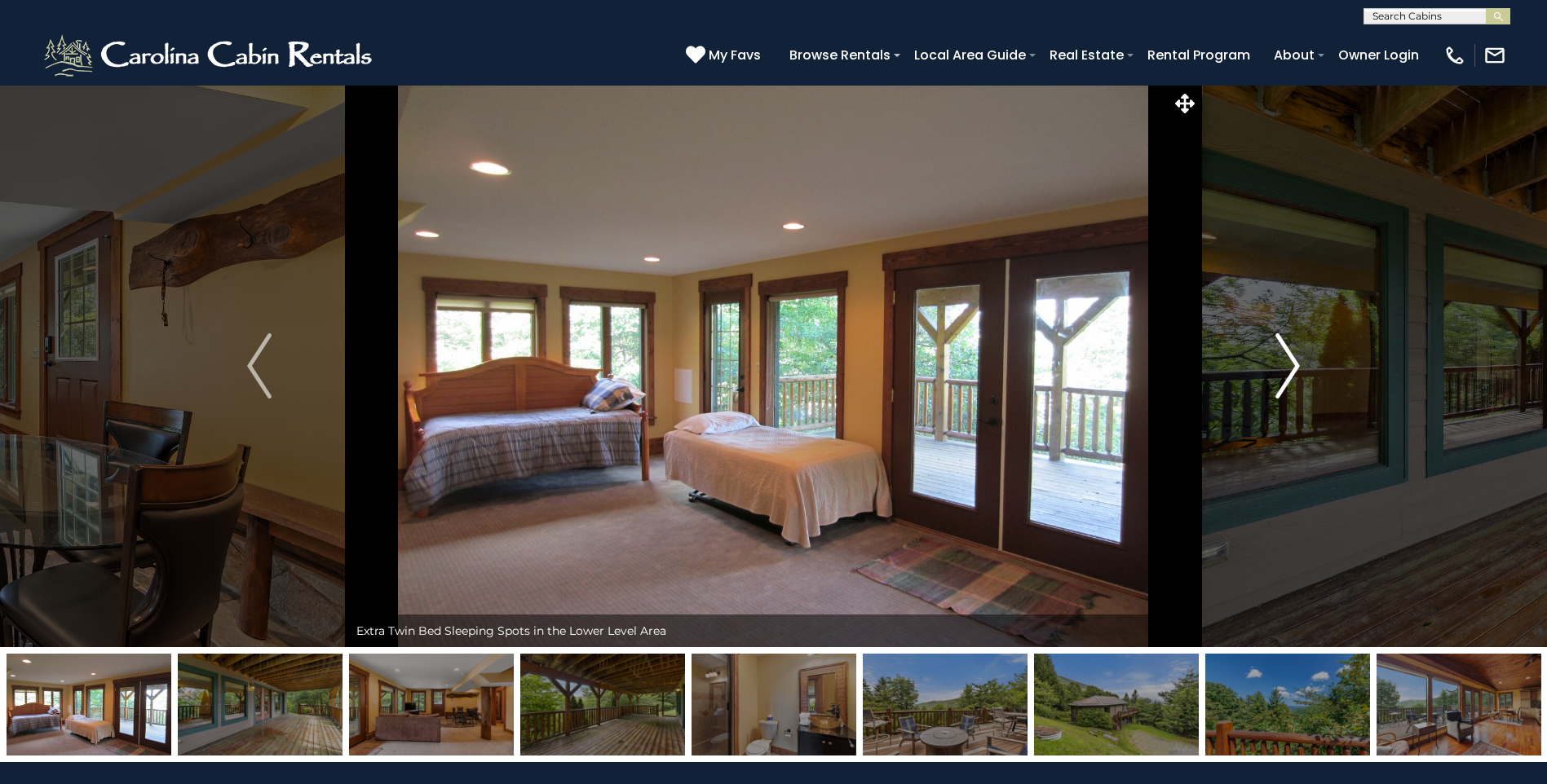
click at [1285, 360] on img "Next" at bounding box center [1287, 366] width 24 height 65
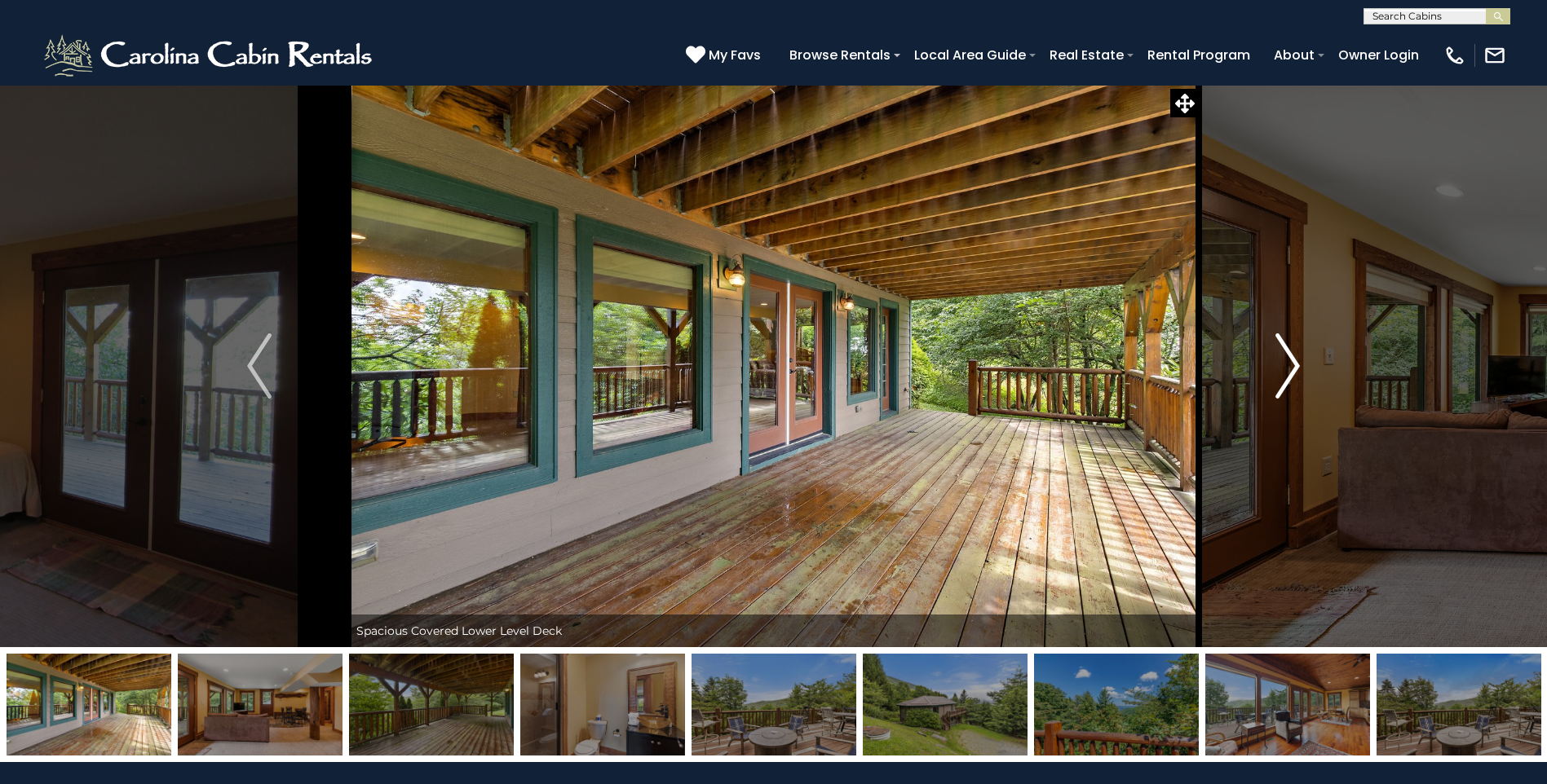
click at [1285, 360] on img "Next" at bounding box center [1287, 366] width 24 height 65
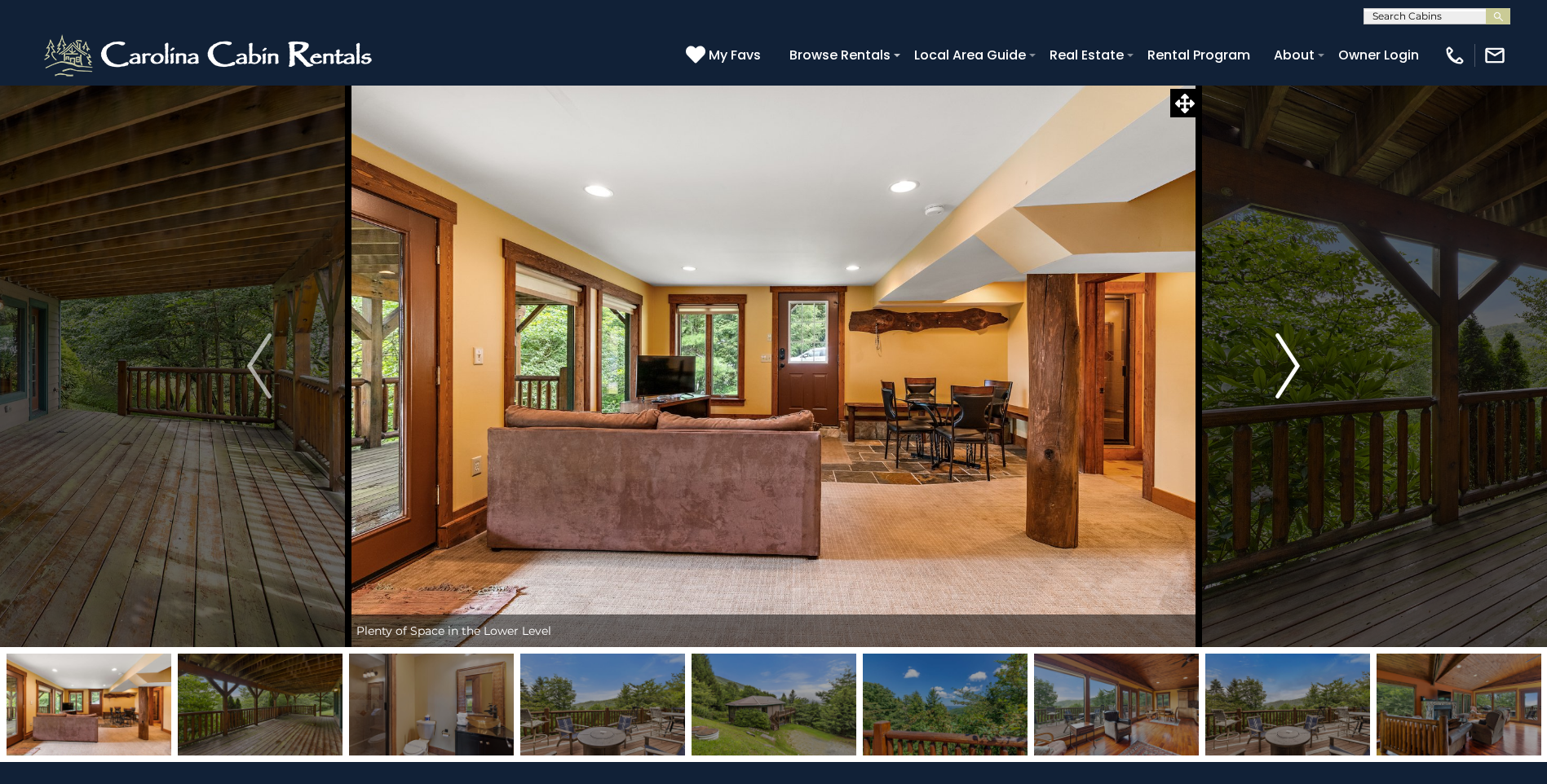
click at [1285, 360] on img "Next" at bounding box center [1287, 366] width 24 height 65
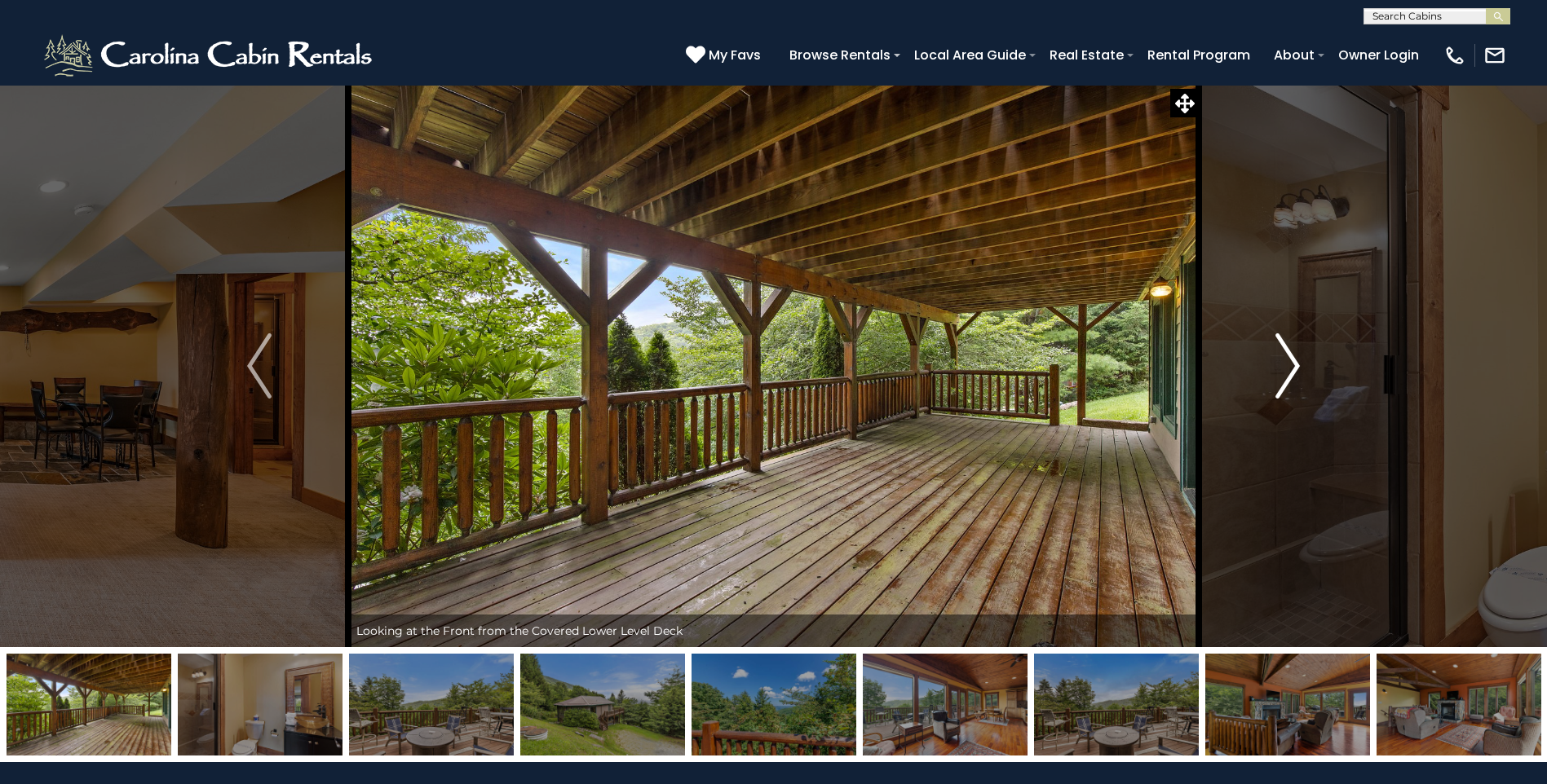
click at [1285, 360] on img "Next" at bounding box center [1287, 366] width 24 height 65
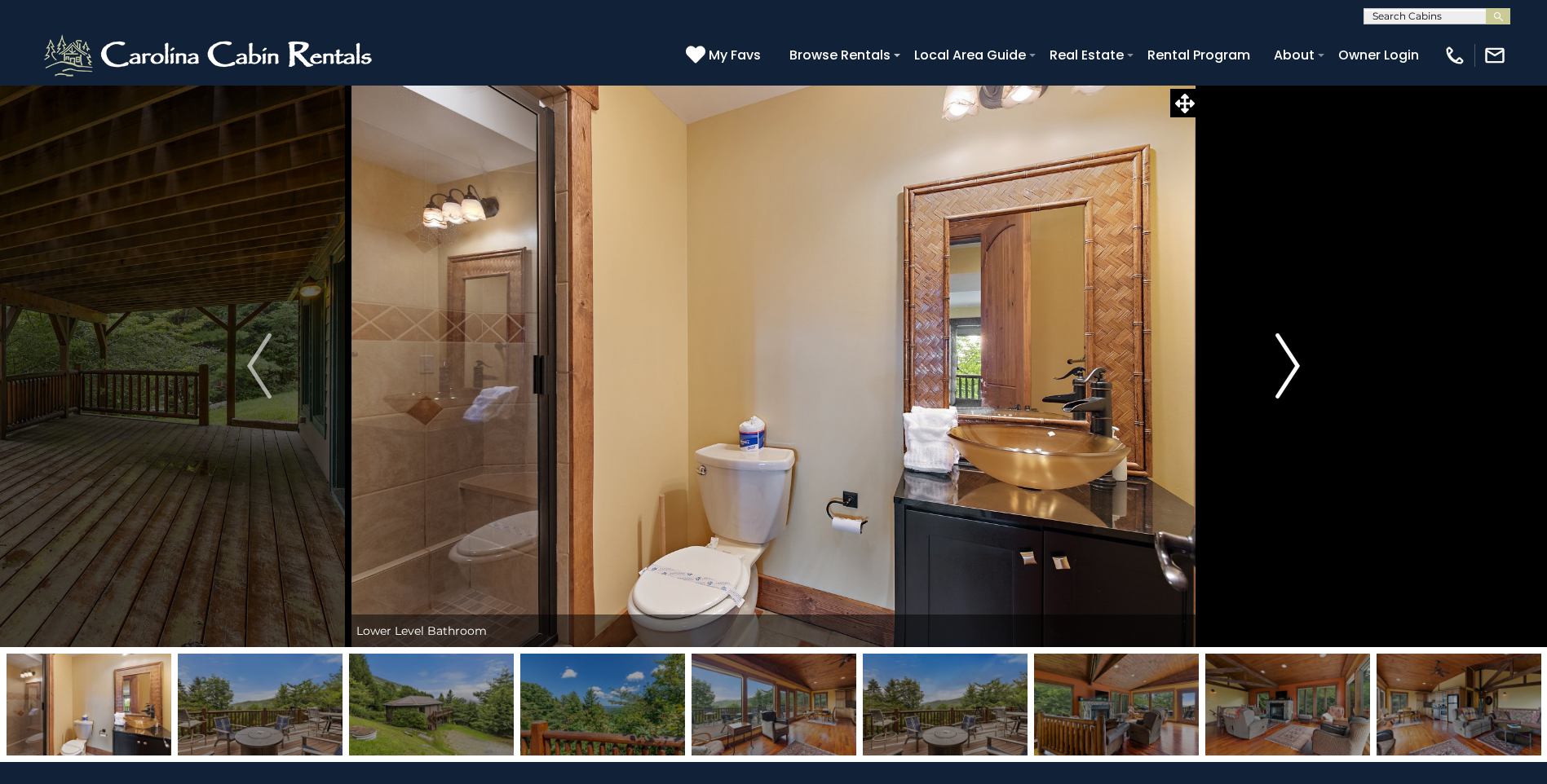
click at [1285, 360] on img "Next" at bounding box center [1287, 366] width 24 height 65
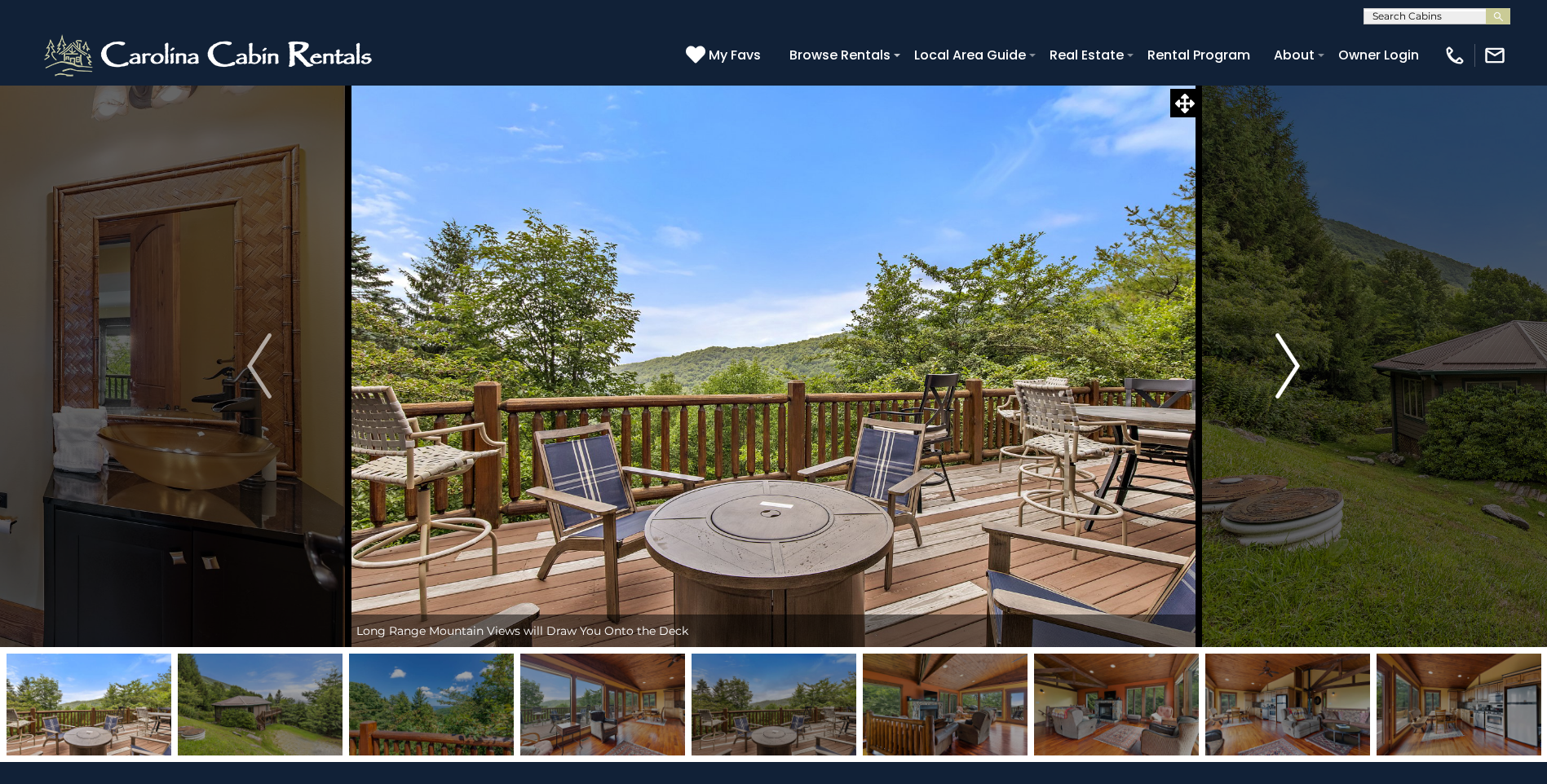
click at [1285, 360] on img "Next" at bounding box center [1287, 366] width 24 height 65
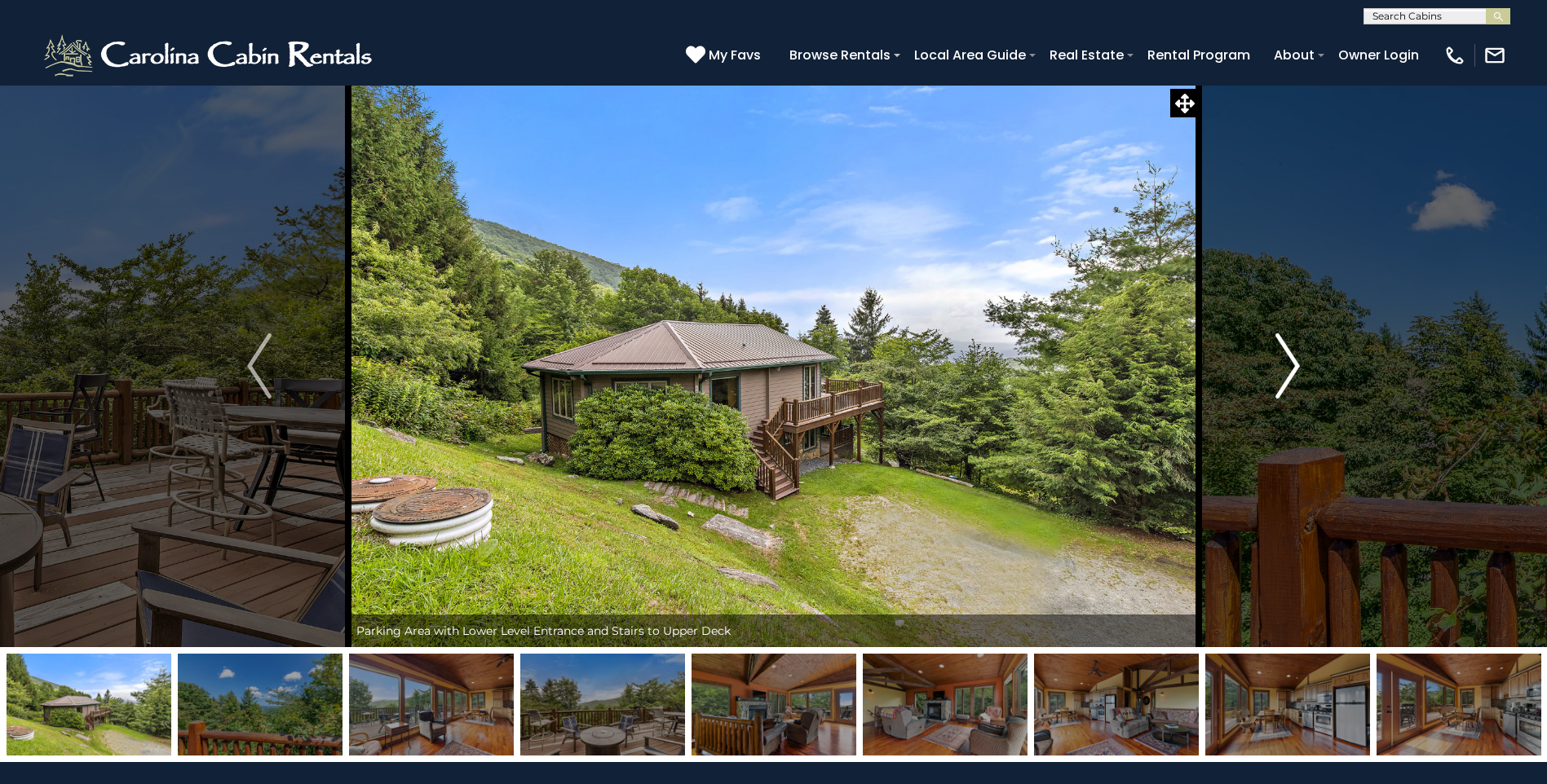
click at [1285, 360] on img "Next" at bounding box center [1287, 366] width 24 height 65
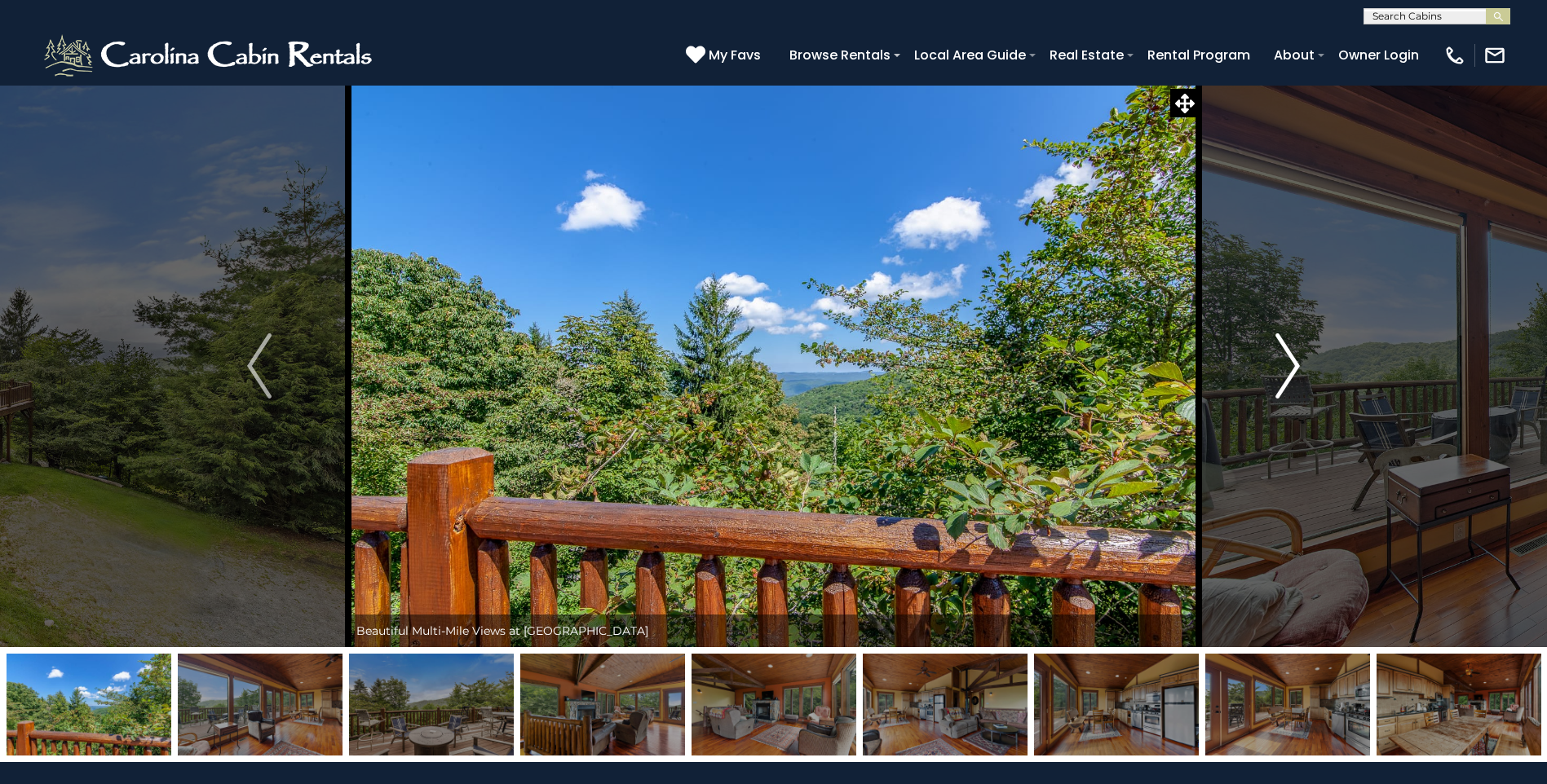
click at [1285, 360] on img "Next" at bounding box center [1287, 366] width 24 height 65
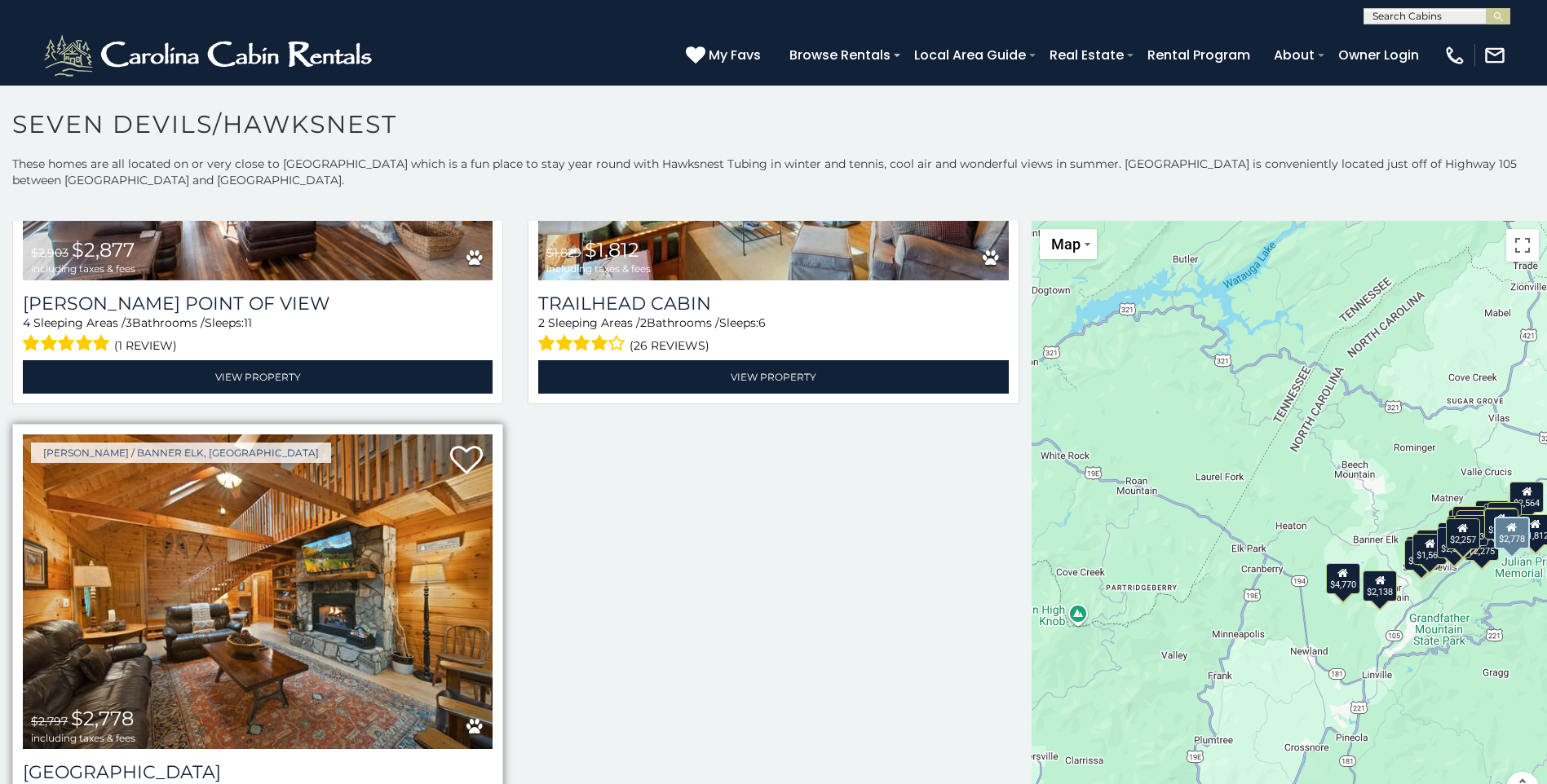
scroll to position [6154, 0]
